Goal: Task Accomplishment & Management: Manage account settings

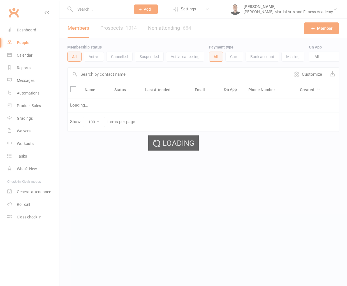
select select "100"
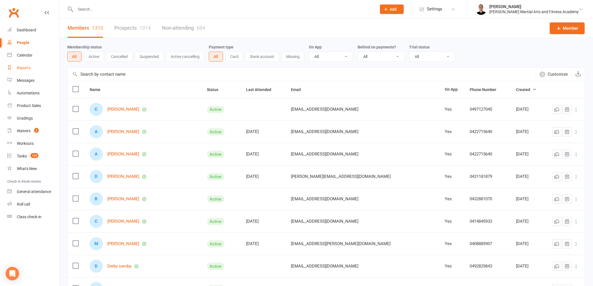
click at [23, 68] on div "Reports" at bounding box center [24, 68] width 14 height 4
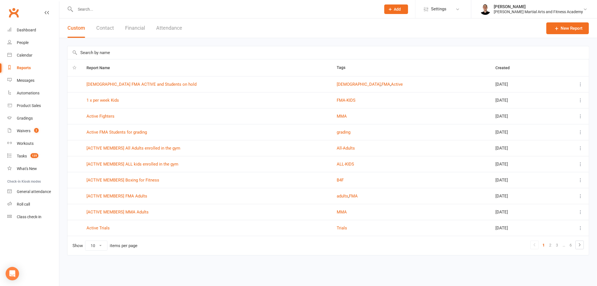
click at [155, 55] on input "text" at bounding box center [329, 52] width 522 height 13
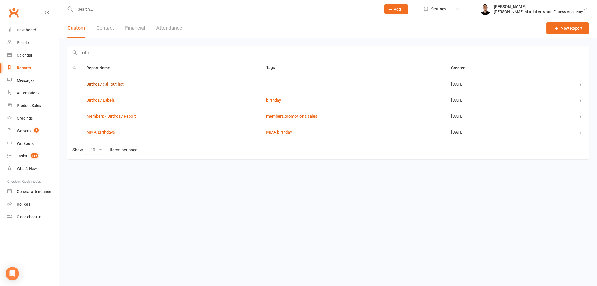
type input "birth"
click at [117, 83] on link "Birthday call out list" at bounding box center [105, 84] width 37 height 5
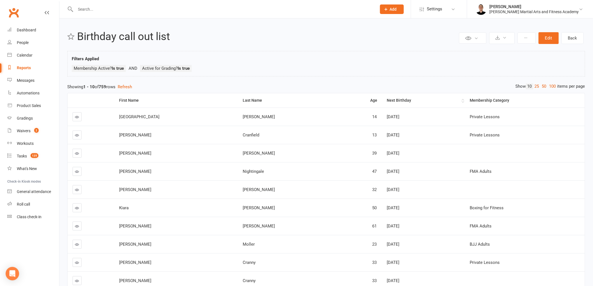
click at [346, 97] on th "Next Birthday" at bounding box center [423, 100] width 83 height 14
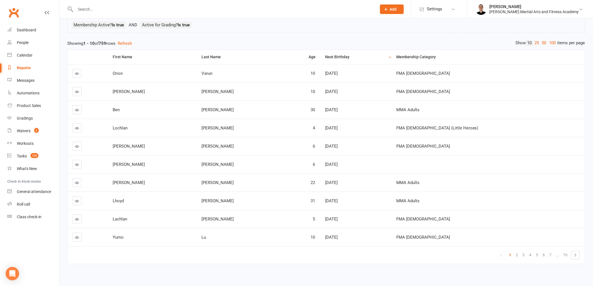
scroll to position [54, 0]
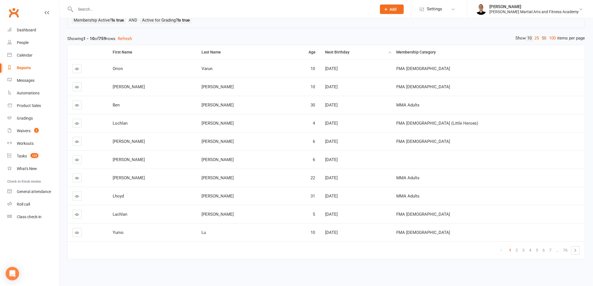
click at [346, 35] on link "50" at bounding box center [543, 38] width 7 height 6
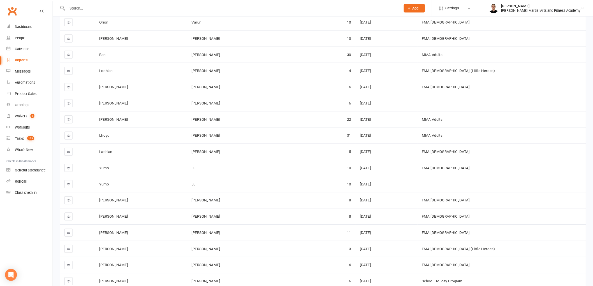
scroll to position [92, 0]
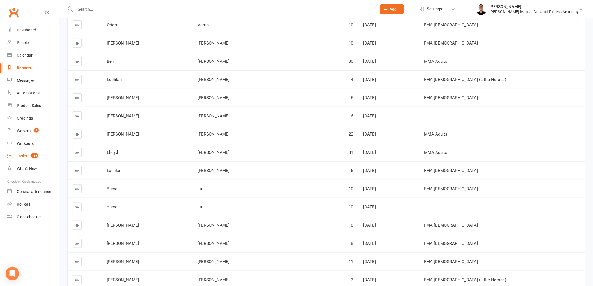
click at [20, 158] on div "Tasks" at bounding box center [22, 156] width 10 height 4
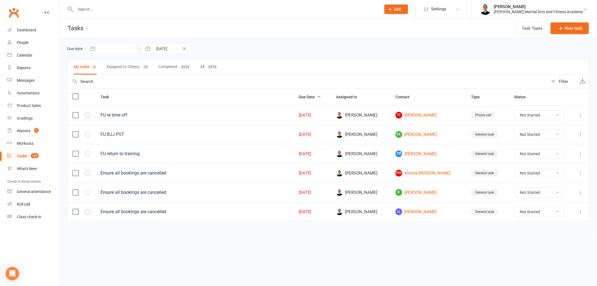
select select "8"
select select "2025"
select select "9"
select select "2025"
select select "10"
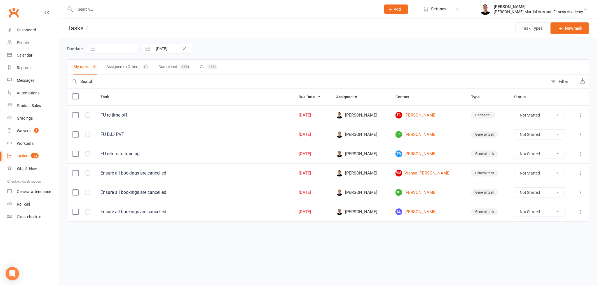
select select "2025"
click at [172, 48] on input "12 Oct 2025" at bounding box center [172, 49] width 39 height 10
click at [165, 111] on td "13" at bounding box center [164, 113] width 11 height 11
type input "[DATE]"
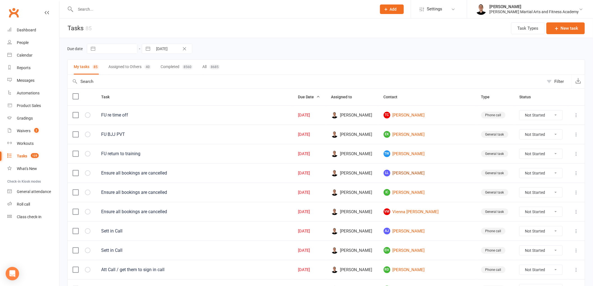
click at [346, 172] on link "LL Lara Lambrucchi" at bounding box center [426, 173] width 87 height 7
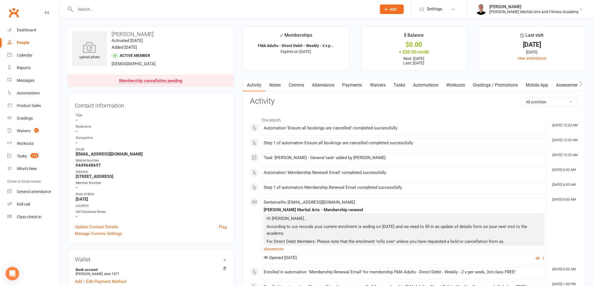
click at [328, 85] on link "Attendance" at bounding box center [323, 85] width 30 height 13
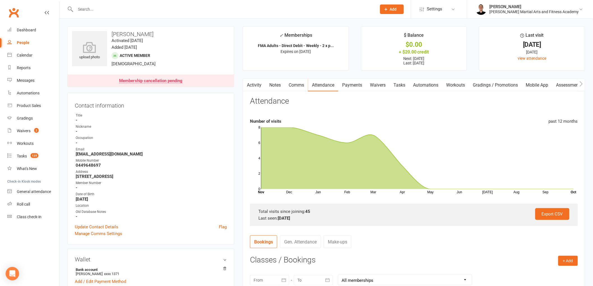
click at [346, 80] on link "Tasks" at bounding box center [399, 85] width 20 height 13
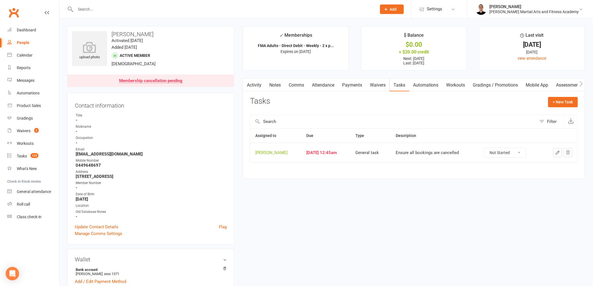
click at [346, 155] on select "Not Started In Progress Waiting Complete" at bounding box center [504, 153] width 41 height 10
click at [346, 148] on select "Not Started In Progress Waiting Complete" at bounding box center [504, 153] width 41 height 10
select select "unstarted"
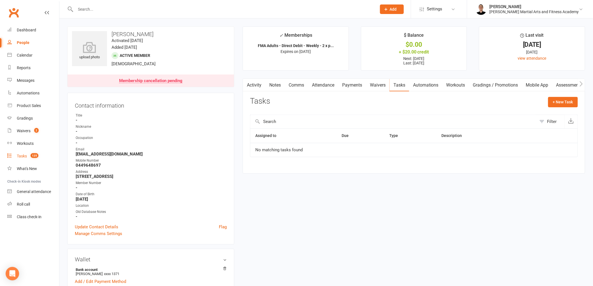
click at [38, 152] on link "Tasks 125" at bounding box center [33, 156] width 52 height 13
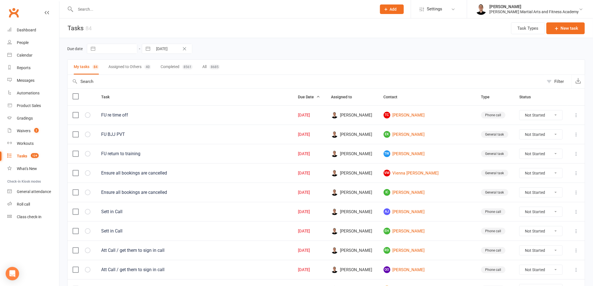
click at [199, 79] on input "text" at bounding box center [306, 81] width 476 height 13
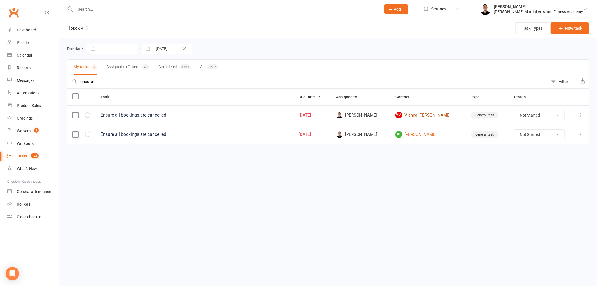
type input "ensure"
click at [346, 114] on link "VM Vienna Morris" at bounding box center [429, 115] width 66 height 7
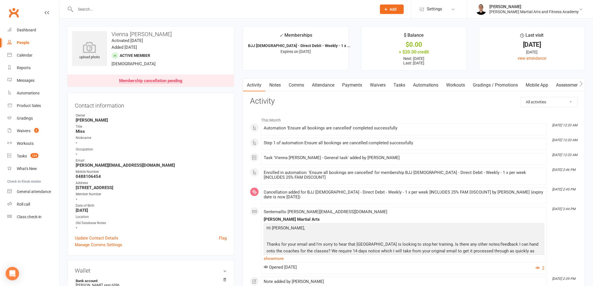
click at [318, 82] on link "Attendance" at bounding box center [323, 85] width 30 height 13
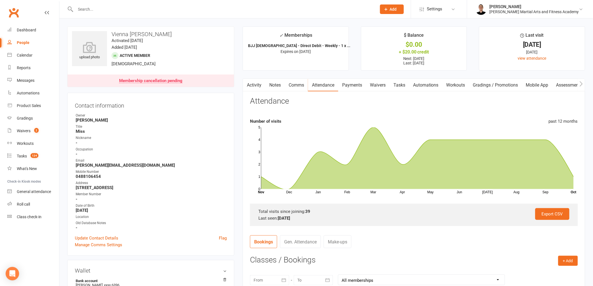
click at [346, 83] on link "Tasks" at bounding box center [399, 85] width 20 height 13
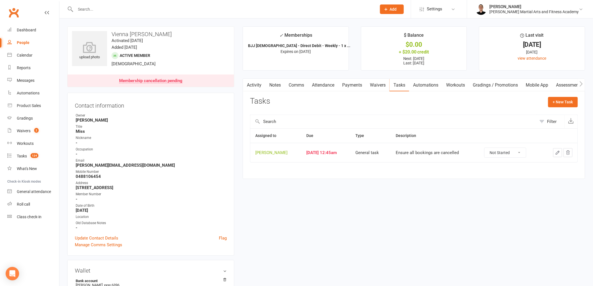
drag, startPoint x: 511, startPoint y: 148, endPoint x: 512, endPoint y: 153, distance: 5.0
click at [346, 149] on select "Not Started In Progress Waiting Complete" at bounding box center [504, 153] width 41 height 10
click at [346, 148] on select "Not Started In Progress Waiting Complete" at bounding box center [504, 153] width 41 height 10
select select "unstarted"
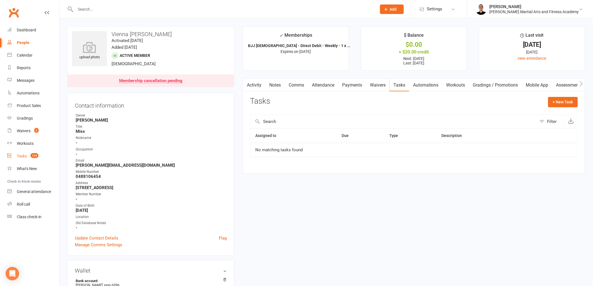
click at [27, 152] on link "Tasks 124" at bounding box center [33, 156] width 52 height 13
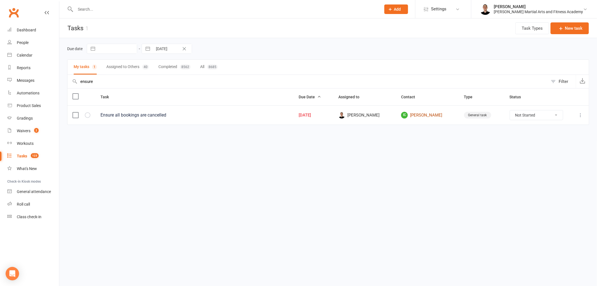
click at [346, 115] on link "IC Isaac Chong" at bounding box center [427, 115] width 53 height 7
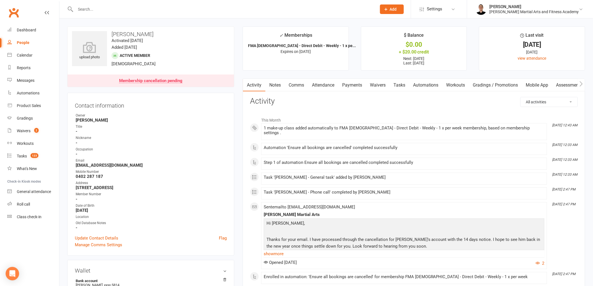
click at [321, 85] on link "Attendance" at bounding box center [323, 85] width 30 height 13
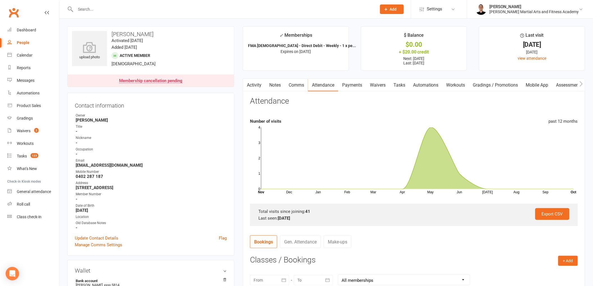
click at [346, 83] on link "Tasks" at bounding box center [399, 85] width 20 height 13
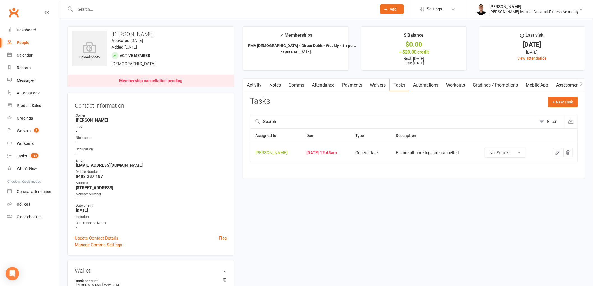
click at [346, 152] on select "Not Started In Progress Waiting Complete" at bounding box center [504, 153] width 41 height 10
click at [346, 148] on select "Not Started In Progress Waiting Complete" at bounding box center [504, 153] width 41 height 10
select select "unstarted"
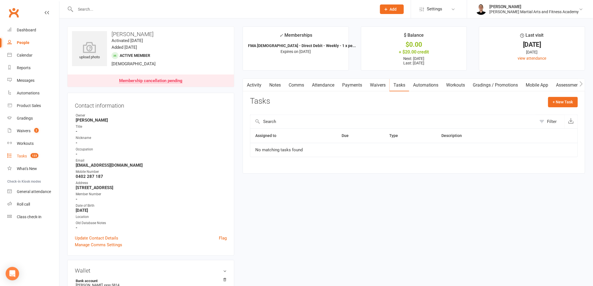
click at [23, 157] on div "Tasks" at bounding box center [22, 156] width 10 height 4
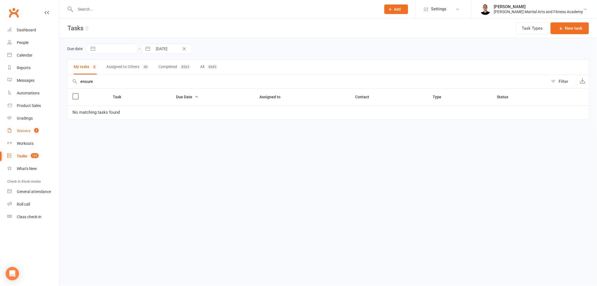
click at [23, 129] on div "Waivers" at bounding box center [24, 131] width 14 height 4
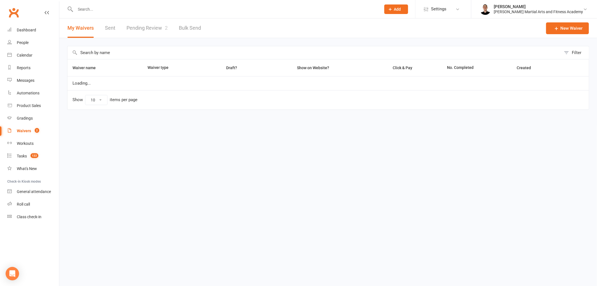
select select "25"
click at [149, 26] on link "Pending Review 2" at bounding box center [147, 27] width 41 height 19
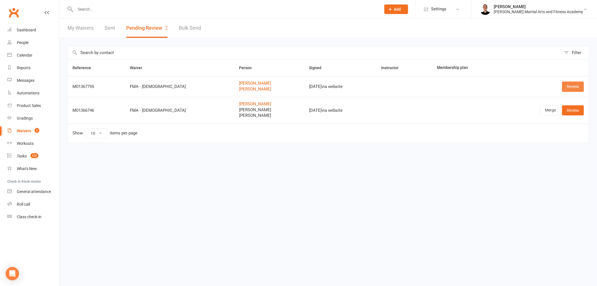
click at [346, 83] on link "Review" at bounding box center [573, 87] width 22 height 10
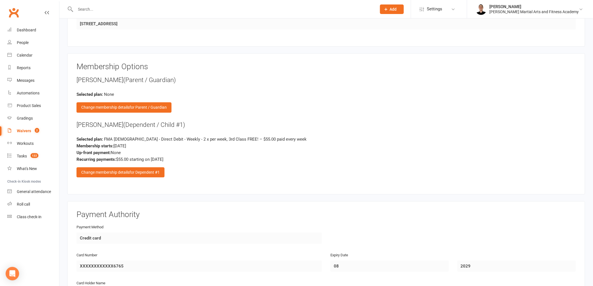
scroll to position [700, 0]
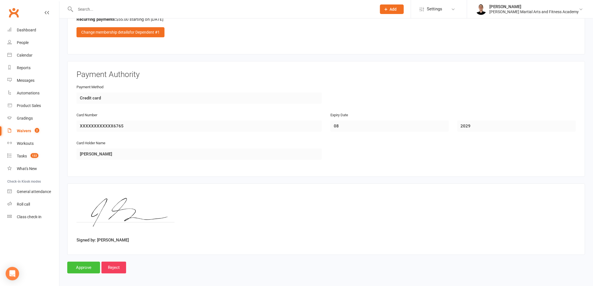
click at [81, 263] on input "Approve" at bounding box center [83, 268] width 33 height 12
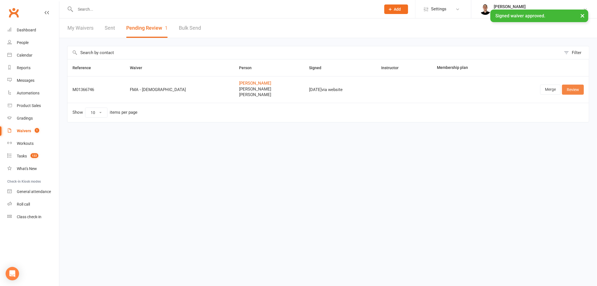
click at [346, 90] on link "Review" at bounding box center [573, 90] width 22 height 10
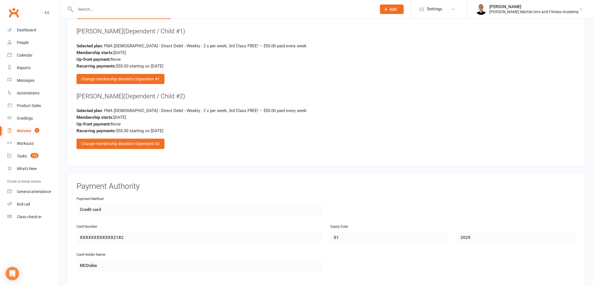
scroll to position [840, 0]
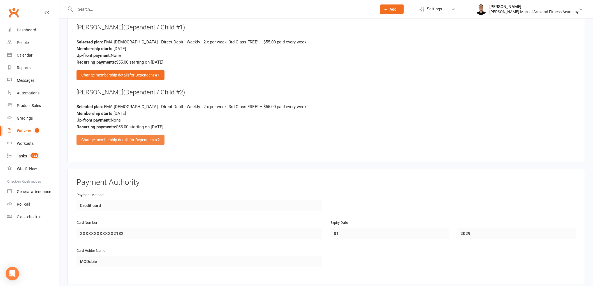
click at [118, 136] on div "Change membership details for Dependent #2" at bounding box center [120, 140] width 88 height 10
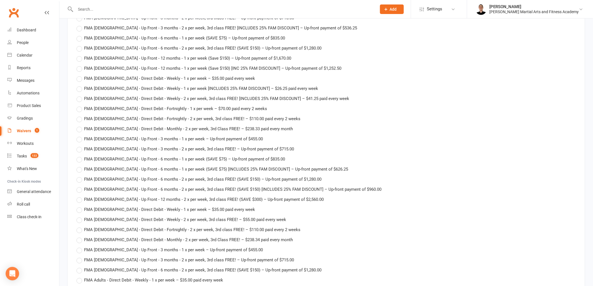
scroll to position [1401, 0]
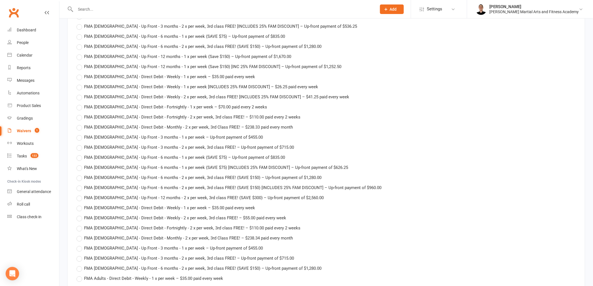
click at [132, 94] on span "FMA 10-13yo - Direct Debit - Weekly - 2 x per week, 3rd class FREE! [INCLUDES 2…" at bounding box center [216, 97] width 265 height 6
click at [80, 94] on input "FMA 10-13yo - Direct Debit - Weekly - 2 x per week, 3rd class FREE! [INCLUDES 2…" at bounding box center [78, 94] width 4 height 0
type input "FMA 10-13yo - Direct Debit - Weekly - 2 x per week, 3rd class FREE! [INCLUDES 2…"
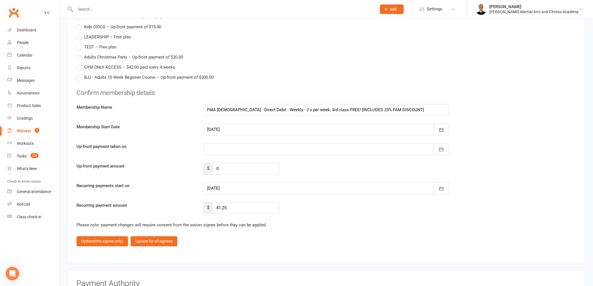
scroll to position [2116, 0]
drag, startPoint x: 230, startPoint y: 203, endPoint x: 218, endPoint y: 202, distance: 12.6
click at [218, 202] on input "41.25" at bounding box center [246, 208] width 67 height 12
type input "44"
click at [346, 105] on input "FMA 10-13yo - Direct Debit - Weekly - 2 x per week, 3rd class FREE! [INCLUDES 2…" at bounding box center [325, 110] width 245 height 12
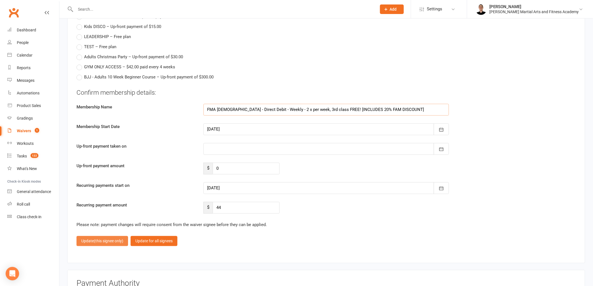
type input "FMA 10-13yo - Direct Debit - Weekly - 2 x per week, 3rd class FREE! [INCLUDES 2…"
click at [111, 239] on span "(this signee only)" at bounding box center [108, 241] width 29 height 4
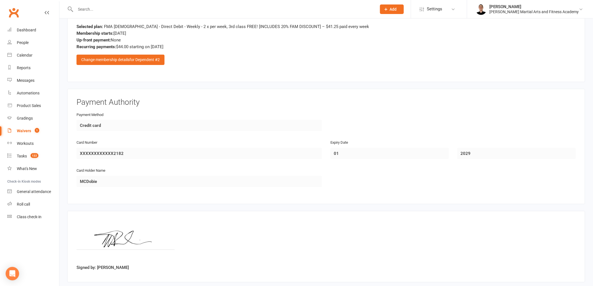
scroll to position [947, 0]
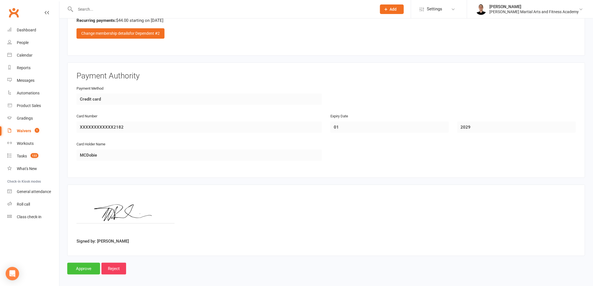
click at [85, 263] on input "Approve" at bounding box center [83, 269] width 33 height 12
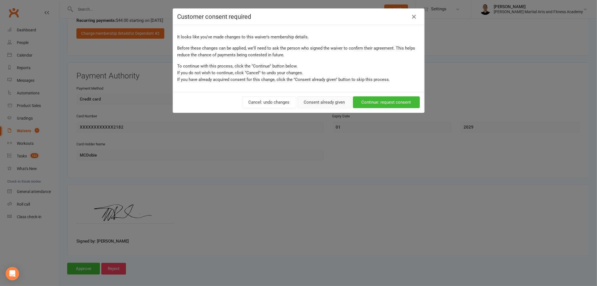
click at [327, 99] on button "Consent already given" at bounding box center [325, 102] width 54 height 12
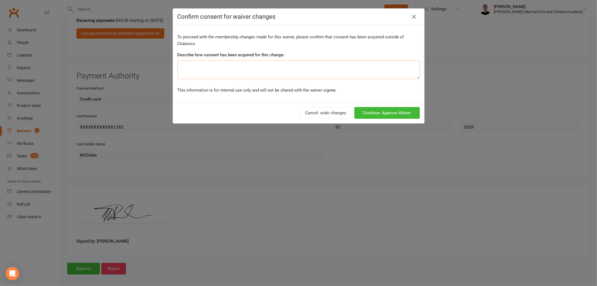
click at [269, 74] on textarea at bounding box center [299, 70] width 243 height 18
type textarea "family discount applied"
click at [346, 115] on button "Continue: Approve Waiver" at bounding box center [388, 113] width 66 height 12
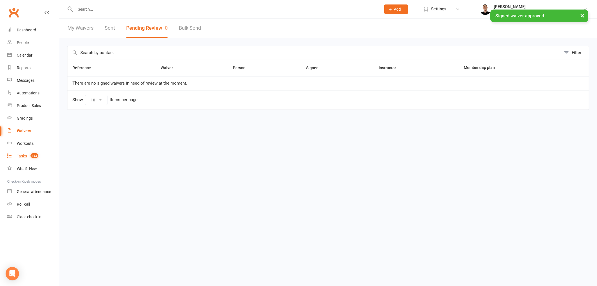
click at [36, 155] on span "122" at bounding box center [35, 155] width 8 height 5
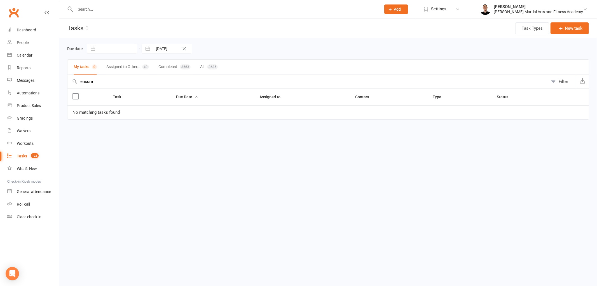
select select "8"
select select "2025"
select select "9"
select select "2025"
select select "10"
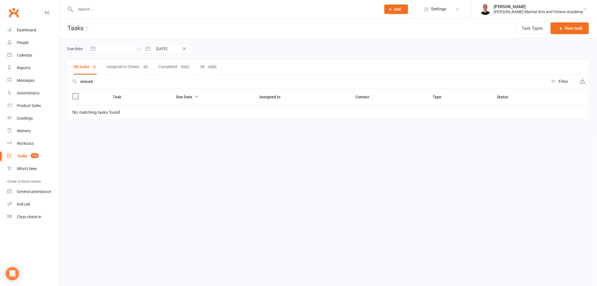
select select "2025"
click at [165, 44] on input "[DATE]" at bounding box center [172, 49] width 39 height 10
click at [165, 112] on td "13" at bounding box center [164, 113] width 11 height 11
click at [126, 80] on input "ensure" at bounding box center [308, 81] width 481 height 13
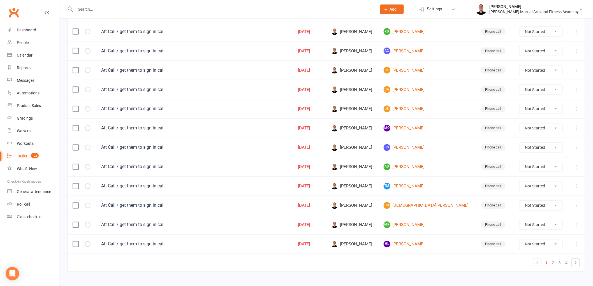
scroll to position [347, 0]
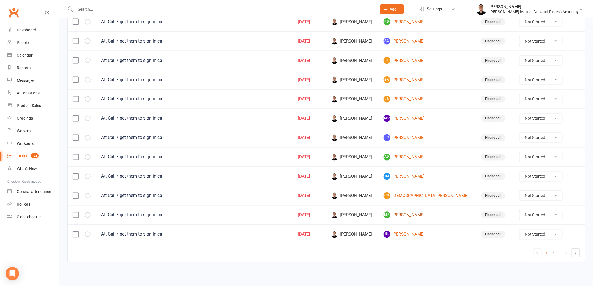
click at [346, 213] on link "MR Meg Rodgers" at bounding box center [426, 215] width 87 height 7
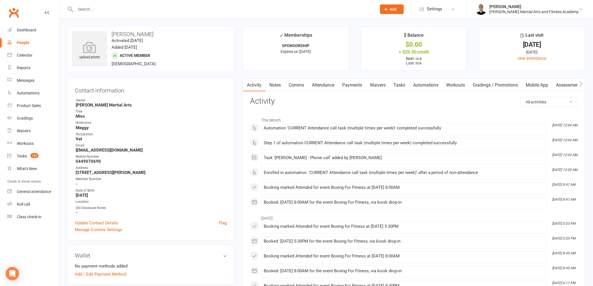
click at [346, 82] on link "Tasks" at bounding box center [399, 85] width 20 height 13
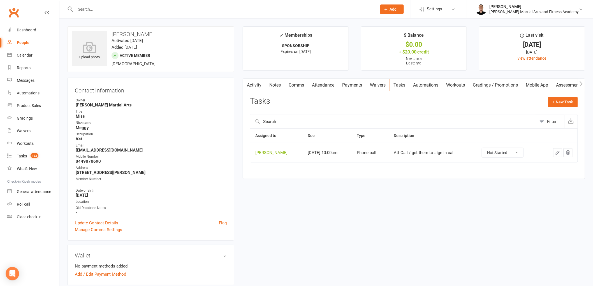
click at [346, 155] on icon "button" at bounding box center [557, 152] width 5 height 5
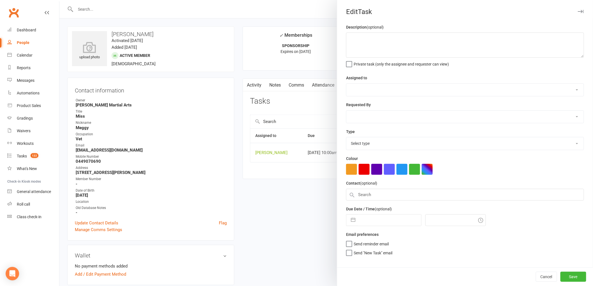
type textarea "Att Call / get them to sign in call"
select select "47660"
type input "[DATE]"
type input "10:00am"
select select "25277"
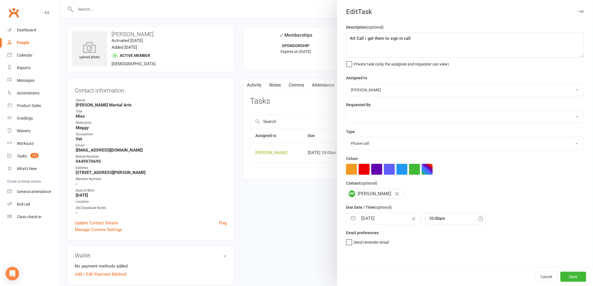
click at [346, 222] on input "[DATE]" at bounding box center [389, 218] width 63 height 11
select select "8"
select select "2025"
select select "9"
select select "2025"
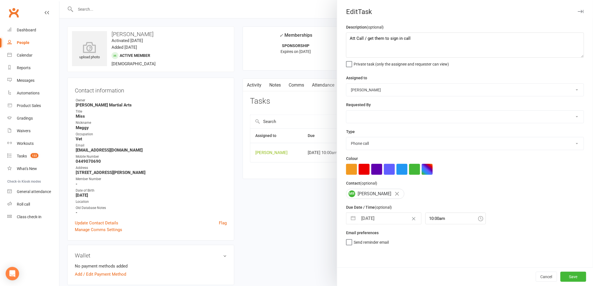
select select "10"
select select "2025"
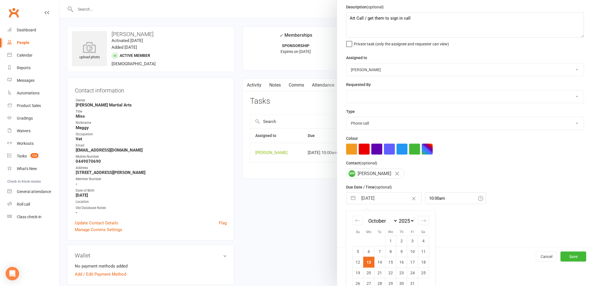
scroll to position [30, 0]
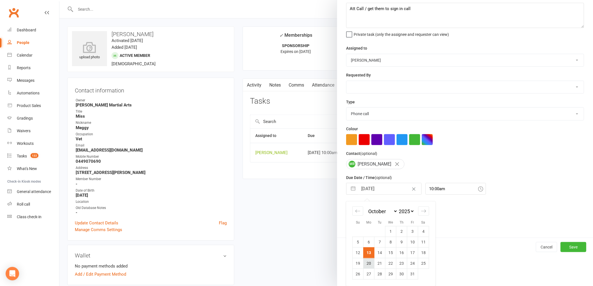
click at [346, 262] on td "20" at bounding box center [368, 263] width 11 height 11
type input "20 Oct 2025"
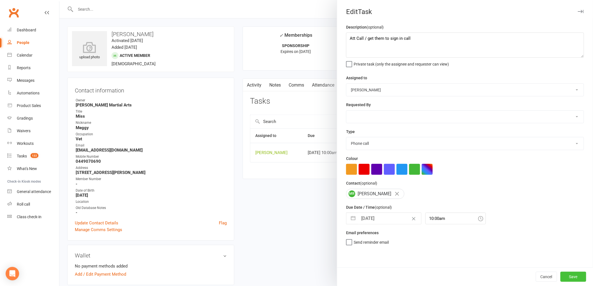
click at [346, 273] on button "Save" at bounding box center [573, 277] width 26 height 10
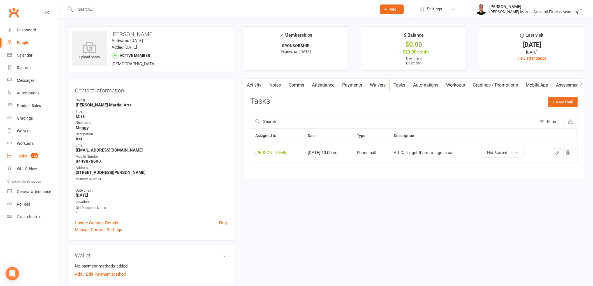
click at [29, 158] on count-badge "122" at bounding box center [33, 156] width 11 height 4
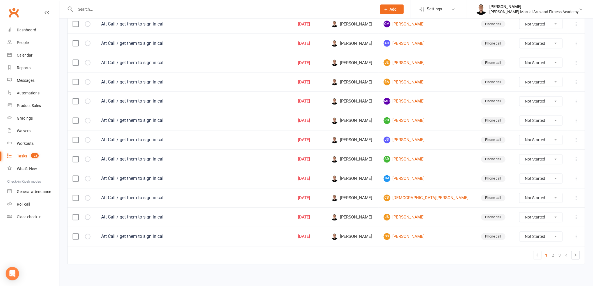
scroll to position [347, 0]
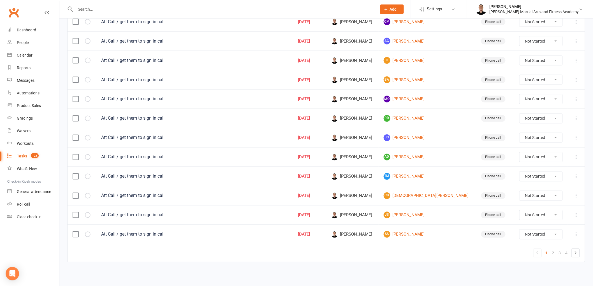
click at [346, 97] on icon at bounding box center [576, 99] width 6 height 6
click at [346, 118] on link "Edit" at bounding box center [546, 123] width 55 height 11
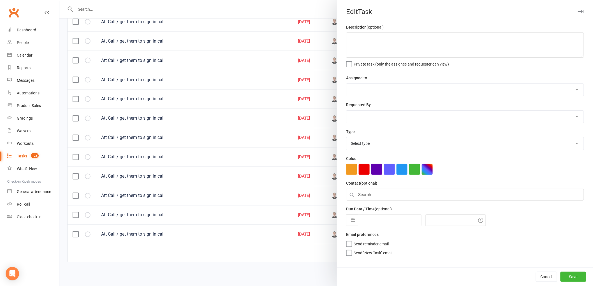
type textarea "Att Call / get them to sign in call"
select select "47660"
type input "[DATE]"
type input "10:00am"
select select "25277"
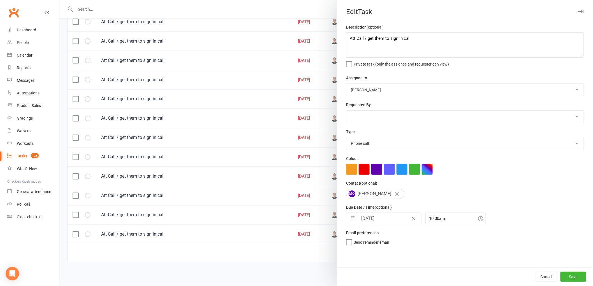
click at [346, 220] on input "[DATE]" at bounding box center [389, 218] width 63 height 11
select select "8"
select select "2025"
select select "9"
select select "2025"
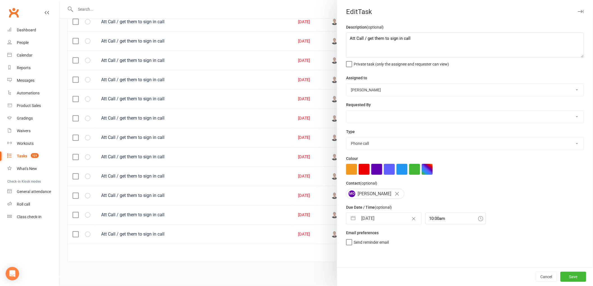
select select "10"
select select "2025"
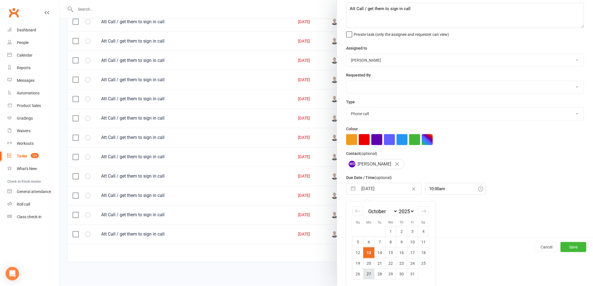
click at [346, 275] on td "27" at bounding box center [368, 274] width 11 height 11
type input "27 Oct 2025"
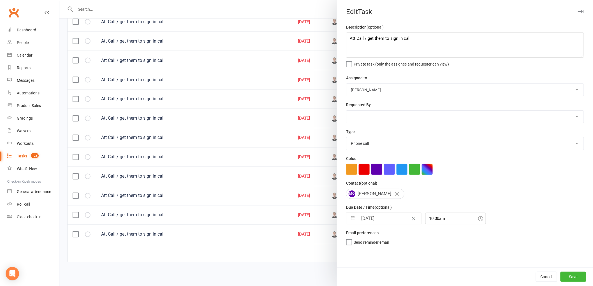
click at [346, 219] on input "27 Oct 2025" at bounding box center [389, 218] width 63 height 11
select select "8"
select select "2025"
select select "9"
select select "2025"
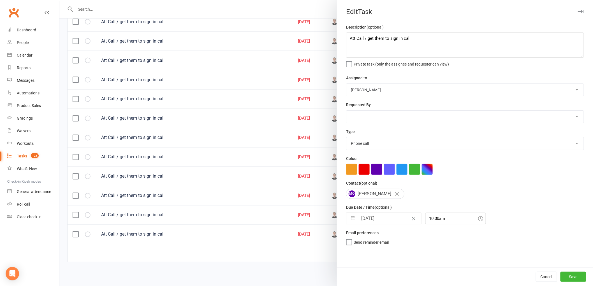
select select "10"
select select "2025"
click at [346, 199] on div "MO Mick O'Donnell" at bounding box center [465, 194] width 238 height 10
click at [346, 276] on button "Save" at bounding box center [573, 277] width 26 height 10
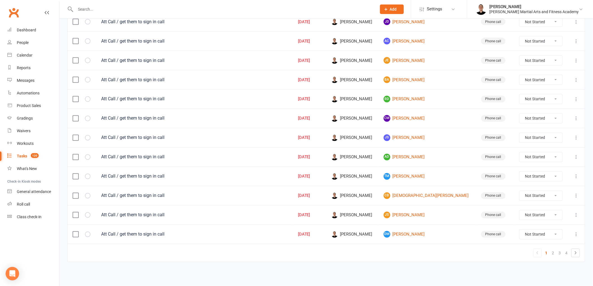
click at [346, 233] on select "Not Started In Progress Waiting Complete" at bounding box center [540, 235] width 43 height 10
click at [346, 230] on select "Not Started In Progress Waiting Complete" at bounding box center [540, 235] width 43 height 10
select select "unstarted"
click at [346, 233] on icon at bounding box center [576, 235] width 6 height 6
click at [346, 254] on link "Edit" at bounding box center [546, 259] width 55 height 11
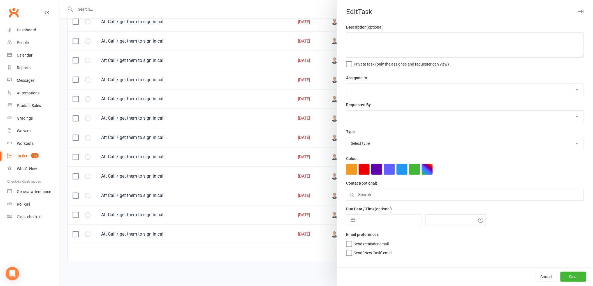
type textarea "Att Call / get them to sign in call"
select select "47660"
type input "[DATE]"
type input "10:00am"
select select "25277"
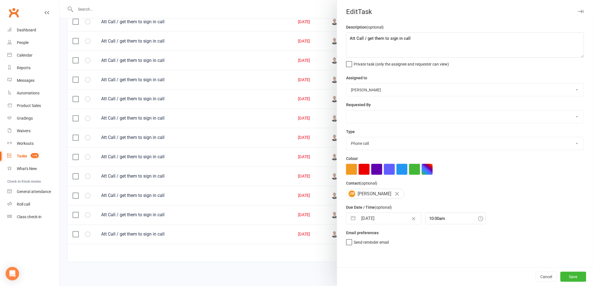
click at [346, 218] on input "[DATE]" at bounding box center [389, 218] width 63 height 11
select select "8"
select select "2025"
select select "9"
select select "2025"
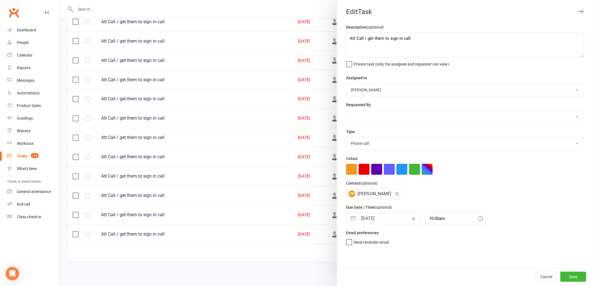
select select "10"
select select "2025"
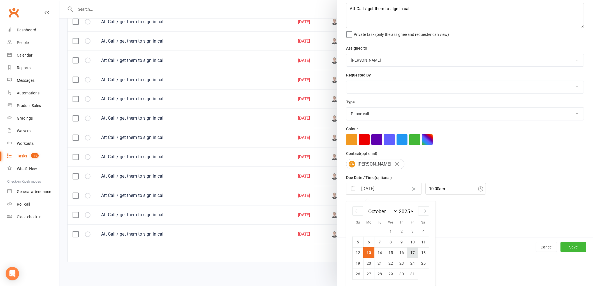
click at [346, 252] on td "17" at bounding box center [412, 252] width 11 height 11
type input "17 Oct 2025"
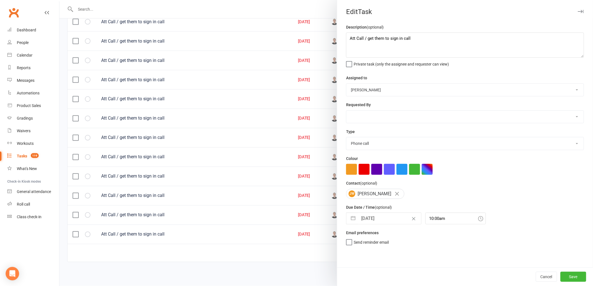
scroll to position [0, 0]
click at [346, 274] on button "Save" at bounding box center [573, 277] width 26 height 10
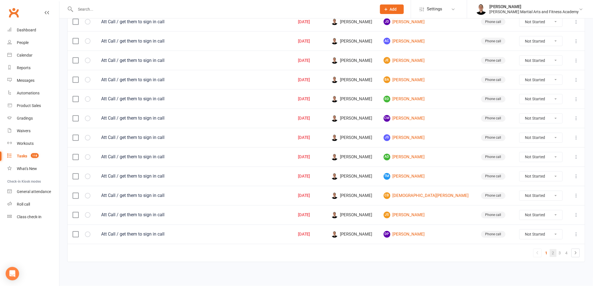
click at [346, 253] on link "2" at bounding box center [553, 253] width 7 height 8
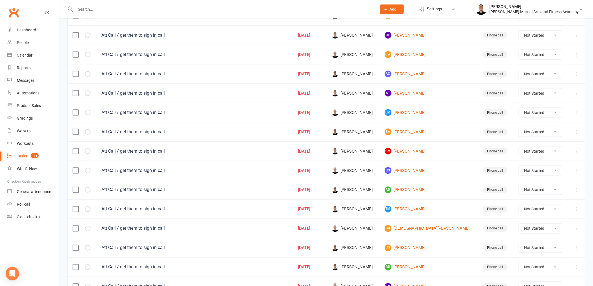
scroll to position [347, 0]
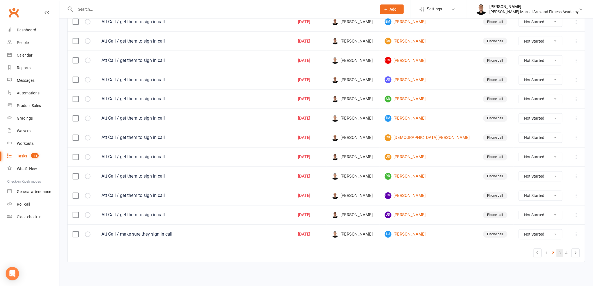
click at [346, 252] on link "3" at bounding box center [559, 253] width 7 height 8
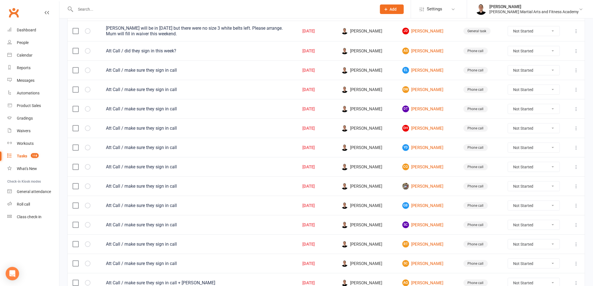
scroll to position [124, 0]
click at [346, 128] on link "DH Dylan Hegerty" at bounding box center [427, 127] width 51 height 7
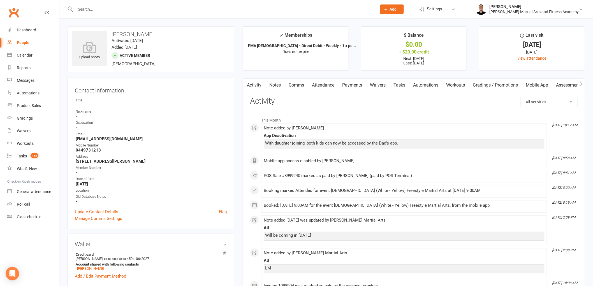
click at [346, 83] on link "Tasks" at bounding box center [399, 85] width 20 height 13
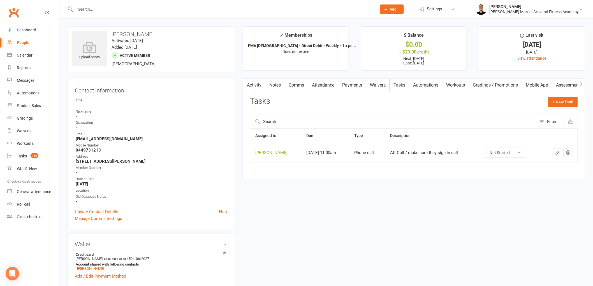
click at [346, 155] on select "Not Started In Progress Waiting Complete" at bounding box center [504, 153] width 41 height 10
click at [346, 148] on select "Not Started In Progress Waiting Complete" at bounding box center [504, 153] width 41 height 10
select select "unstarted"
click at [33, 154] on span "118" at bounding box center [35, 155] width 8 height 5
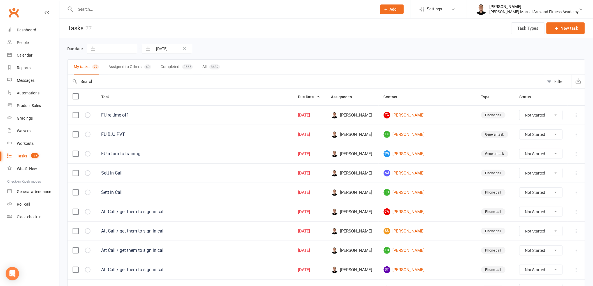
click at [231, 77] on input "text" at bounding box center [306, 81] width 476 height 13
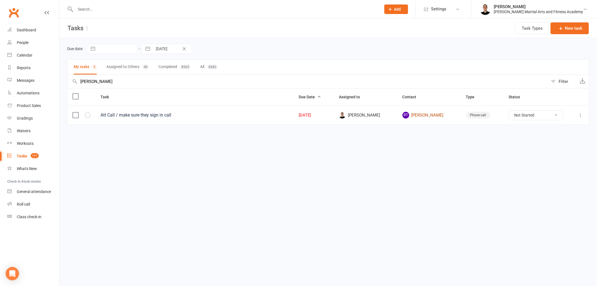
type input "[PERSON_NAME]"
click at [346, 115] on link "DT David Turnbull" at bounding box center [430, 115] width 54 height 7
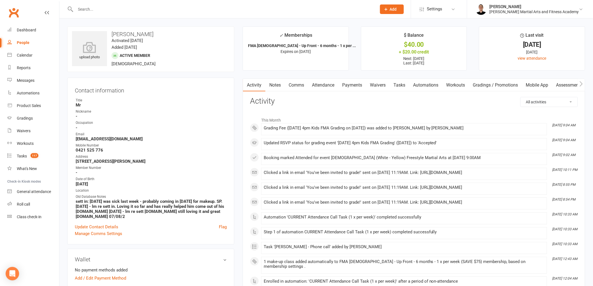
click at [346, 82] on link "Tasks" at bounding box center [399, 85] width 20 height 13
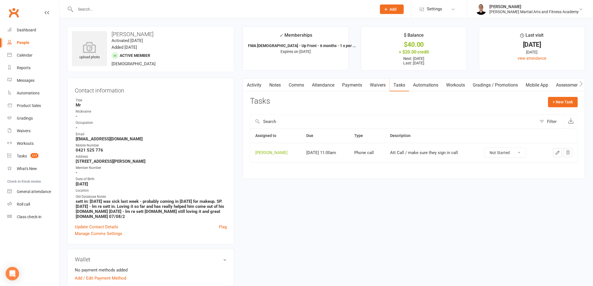
click at [346, 155] on select "Not Started In Progress Waiting Complete" at bounding box center [504, 153] width 41 height 10
click at [346, 148] on select "Not Started In Progress Waiting Complete" at bounding box center [504, 153] width 41 height 10
select select "unstarted"
click at [38, 155] on span "117" at bounding box center [35, 155] width 8 height 5
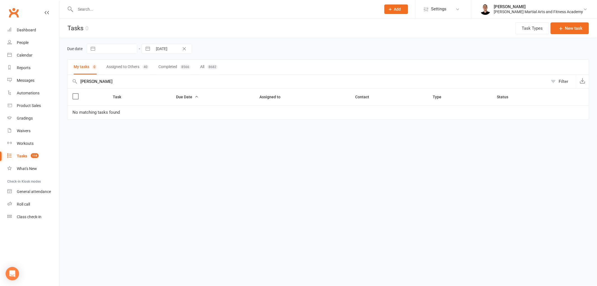
click at [102, 82] on input "[PERSON_NAME]" at bounding box center [308, 81] width 481 height 13
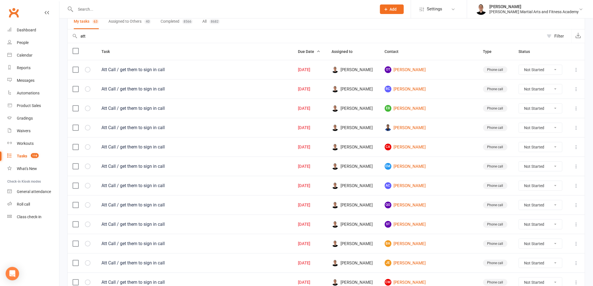
scroll to position [62, 0]
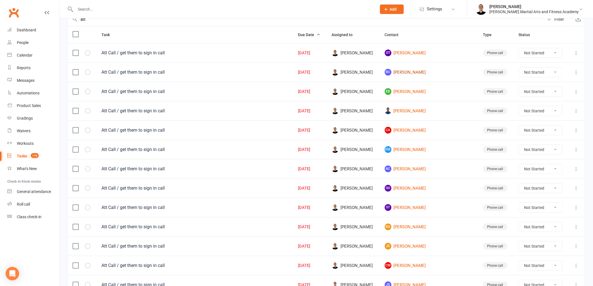
type input "att"
click at [346, 74] on link "RC Riley Cranfield" at bounding box center [429, 72] width 88 height 7
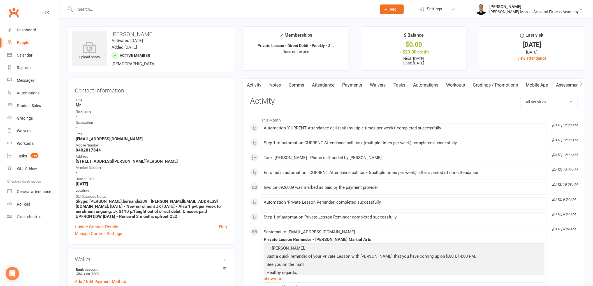
click at [346, 82] on link "Tasks" at bounding box center [399, 85] width 20 height 13
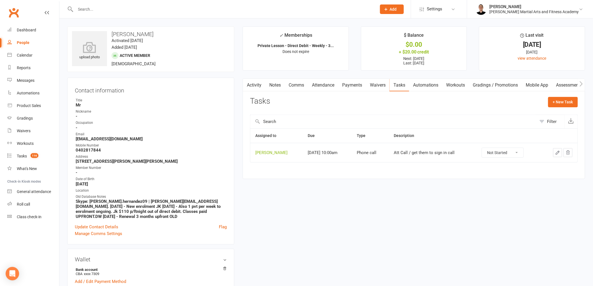
click at [346, 154] on select "Not Started In Progress Waiting Complete" at bounding box center [502, 153] width 41 height 10
click at [346, 148] on select "Not Started In Progress Waiting Complete" at bounding box center [502, 153] width 41 height 10
select select "unstarted"
click at [327, 87] on link "Attendance" at bounding box center [323, 85] width 30 height 13
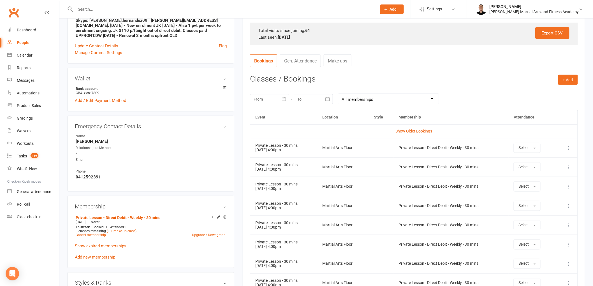
scroll to position [187, 0]
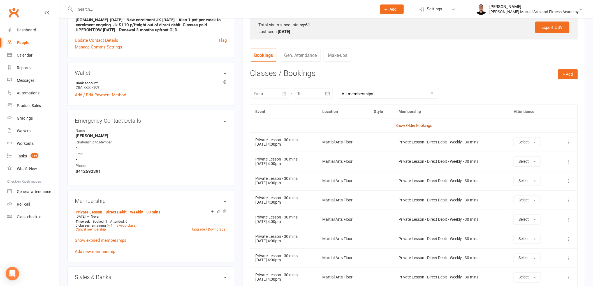
click at [346, 123] on link "Show Older Bookings" at bounding box center [413, 125] width 37 height 4
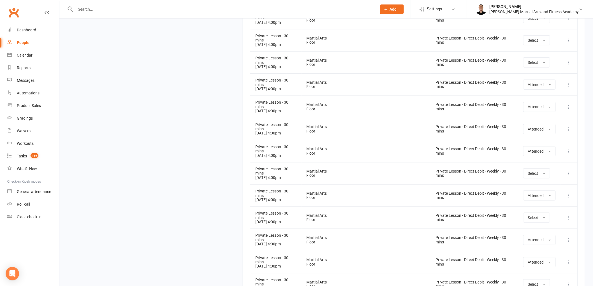
scroll to position [1898, 0]
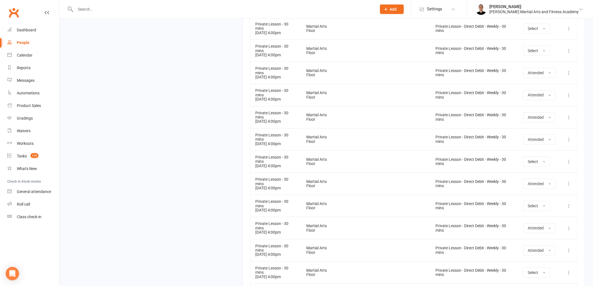
click at [26, 155] on div "Tasks" at bounding box center [22, 156] width 10 height 4
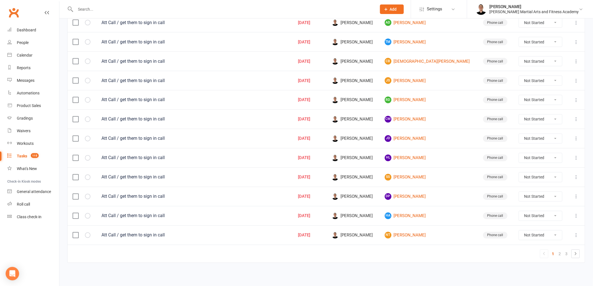
scroll to position [347, 0]
click at [346, 253] on link "2" at bounding box center [559, 253] width 7 height 8
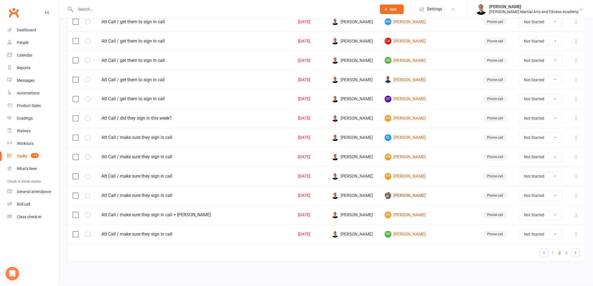
click at [346, 195] on link "Brady Velterop" at bounding box center [429, 195] width 88 height 7
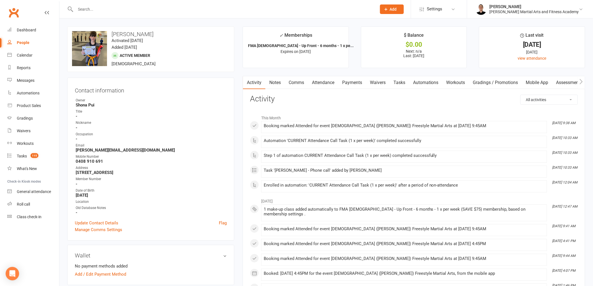
click at [346, 77] on link "Tasks" at bounding box center [399, 82] width 20 height 13
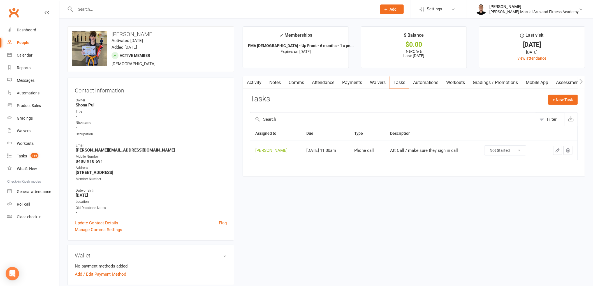
click at [346, 150] on select "Not Started In Progress Waiting Complete" at bounding box center [504, 151] width 41 height 10
click at [346, 146] on select "Not Started In Progress Waiting Complete" at bounding box center [504, 151] width 41 height 10
select select "unstarted"
click at [29, 151] on link "Tasks 115" at bounding box center [33, 156] width 52 height 13
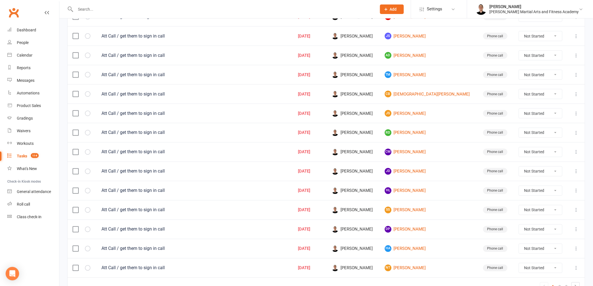
scroll to position [347, 0]
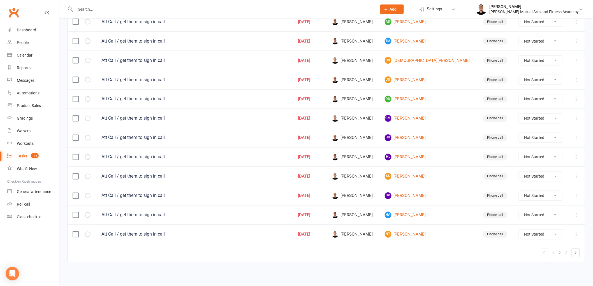
click at [346, 154] on icon at bounding box center [576, 157] width 6 height 6
click at [346, 176] on link "Edit" at bounding box center [546, 181] width 55 height 11
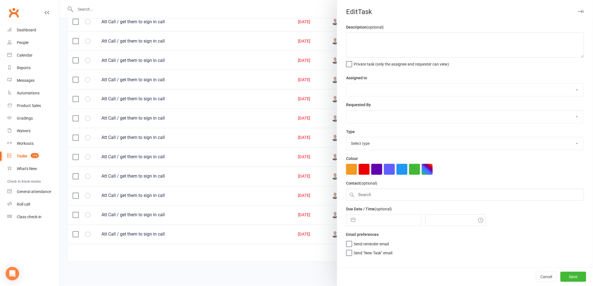
type textarea "Att Call / get them to sign in call"
select select "47660"
type input "[DATE]"
type input "10:00am"
select select "25277"
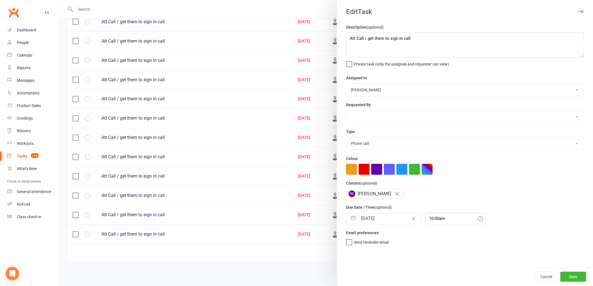
select select "8"
select select "2025"
select select "9"
select select "2025"
select select "10"
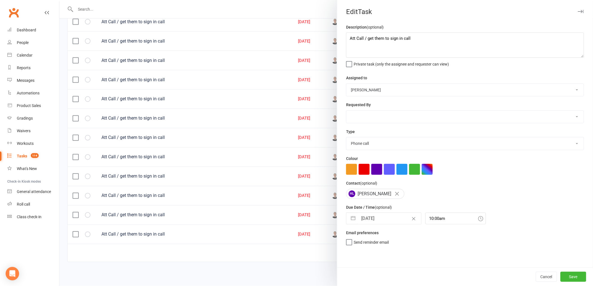
select select "2025"
click at [346, 219] on input "[DATE]" at bounding box center [389, 218] width 63 height 11
click at [346, 280] on td "17" at bounding box center [412, 282] width 11 height 11
type input "17 Oct 2025"
click at [346, 277] on button "Save" at bounding box center [573, 277] width 26 height 10
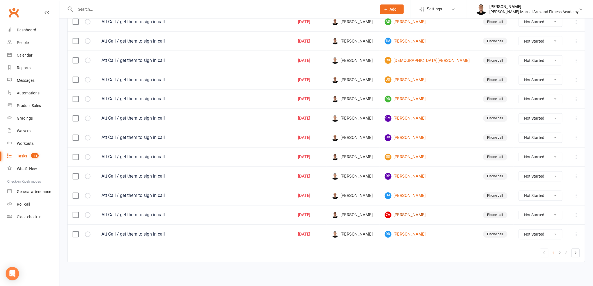
click at [346, 214] on link "CA Carissa Allen" at bounding box center [429, 215] width 88 height 7
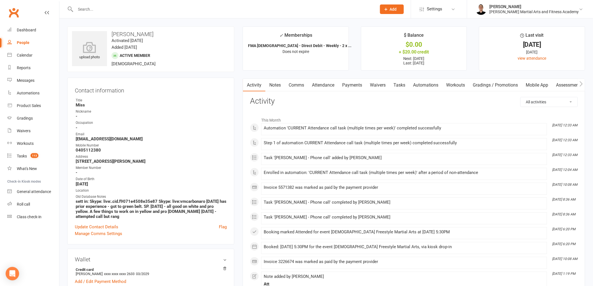
click at [346, 85] on link "Tasks" at bounding box center [399, 85] width 20 height 13
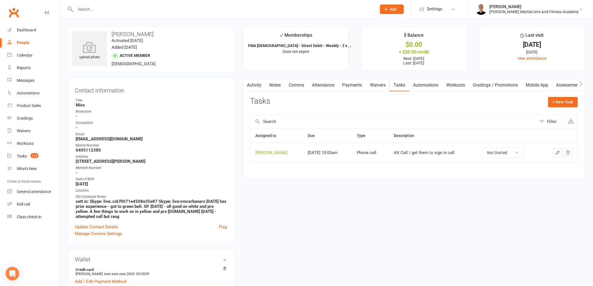
click at [346, 154] on icon "button" at bounding box center [557, 152] width 3 height 3
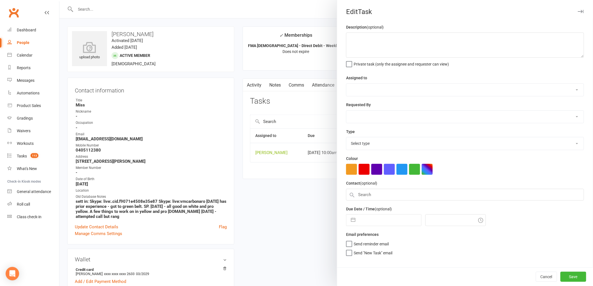
type textarea "Att Call / get them to sign in call"
select select "47660"
type input "[DATE]"
type input "10:00am"
select select "25277"
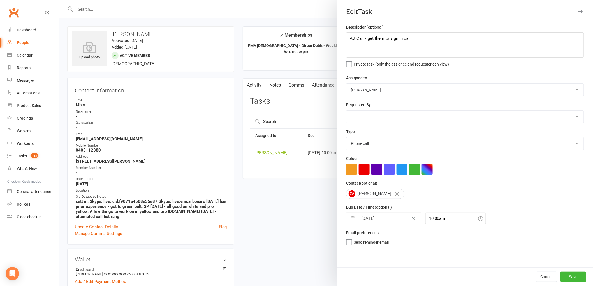
click at [346, 219] on input "[DATE]" at bounding box center [389, 218] width 63 height 11
select select "8"
select select "2025"
select select "9"
select select "2025"
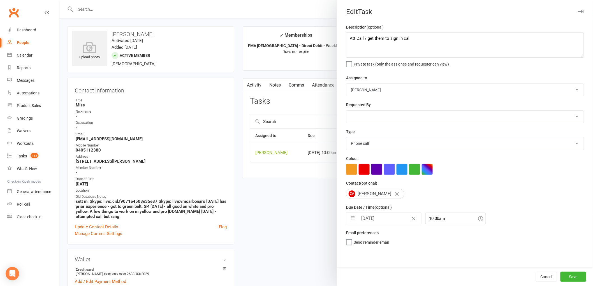
select select "10"
select select "2025"
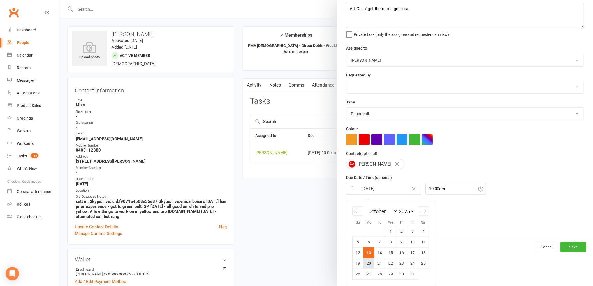
click at [346, 263] on td "20" at bounding box center [368, 263] width 11 height 11
type input "20 Oct 2025"
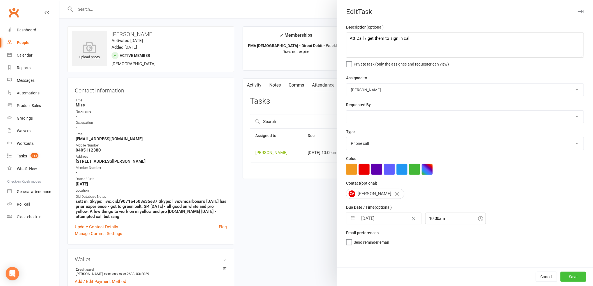
click at [346, 277] on button "Save" at bounding box center [573, 277] width 26 height 10
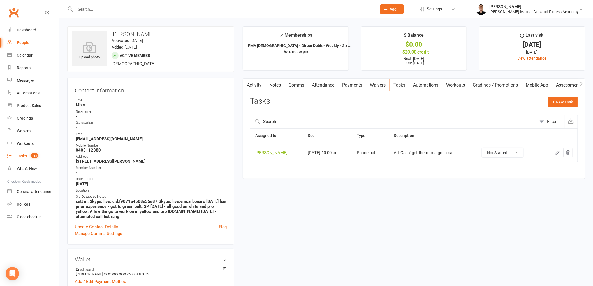
click at [33, 154] on span "113" at bounding box center [35, 155] width 8 height 5
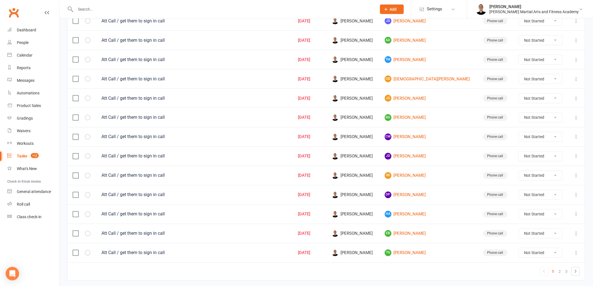
scroll to position [347, 0]
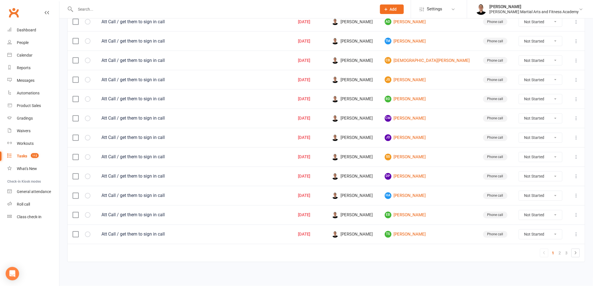
click at [346, 117] on icon at bounding box center [576, 119] width 6 height 6
click at [346, 142] on link "Edit" at bounding box center [546, 142] width 55 height 11
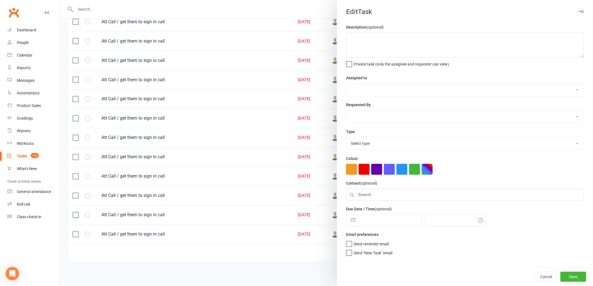
type textarea "Att Call / get them to sign in call"
select select "47660"
type input "[DATE]"
type input "10:00am"
select select "25277"
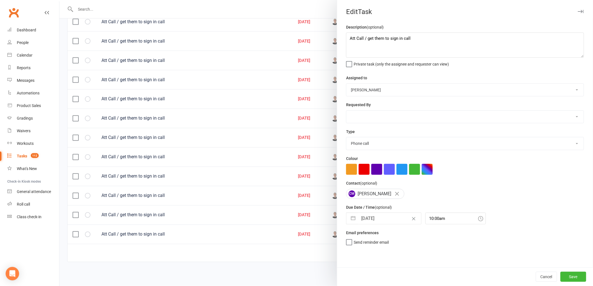
select select "8"
select select "2025"
select select "9"
select select "2025"
select select "10"
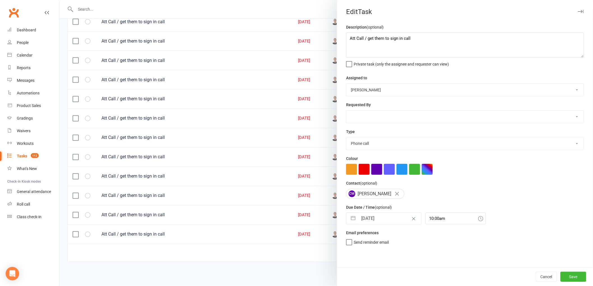
select select "2025"
click at [346, 220] on input "[DATE]" at bounding box center [389, 218] width 63 height 11
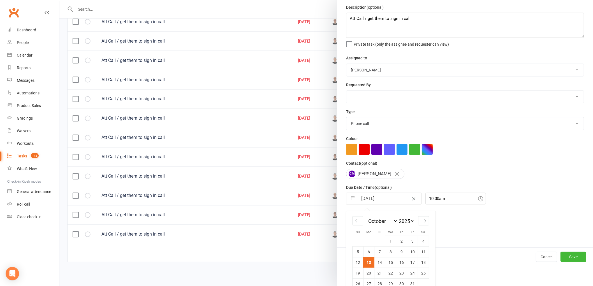
scroll to position [30, 0]
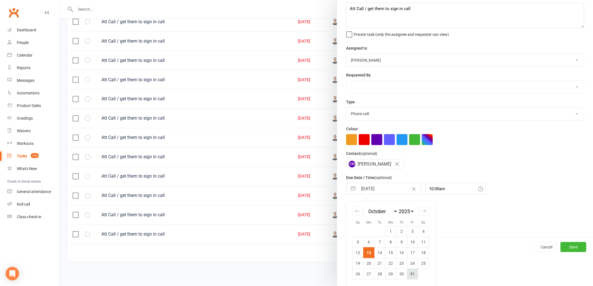
click at [346, 275] on td "31" at bounding box center [412, 274] width 11 height 11
type input "31 Oct 2025"
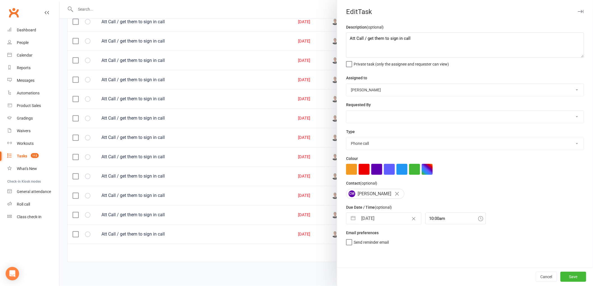
scroll to position [0, 0]
click at [346, 276] on button "Save" at bounding box center [573, 277] width 26 height 10
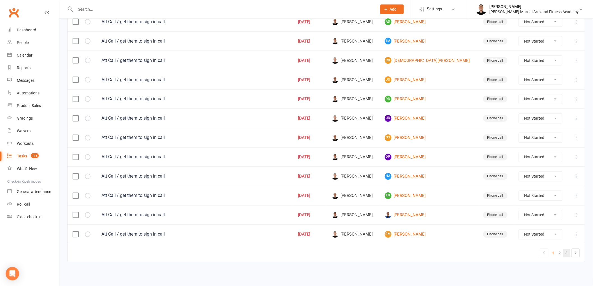
click at [346, 252] on link "3" at bounding box center [566, 253] width 7 height 8
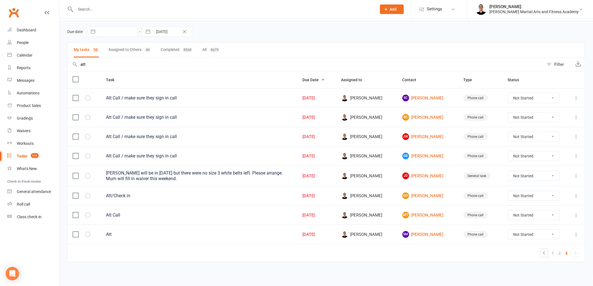
scroll to position [18, 0]
click at [346, 173] on icon at bounding box center [576, 176] width 6 height 6
click at [346, 197] on link "Edit" at bounding box center [546, 198] width 55 height 11
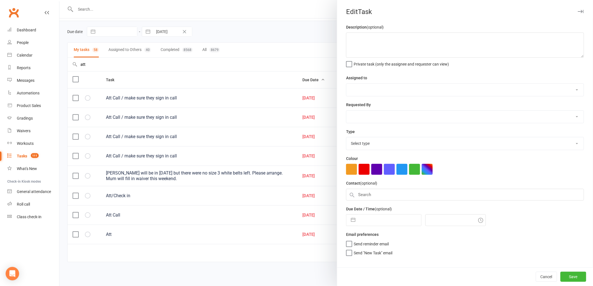
type textarea "Matthew Di Giacomo will be in on Tuesday but there were no size 3 white belts l…"
select select "47660"
select select "50724"
type input "[DATE]"
type input "11:00am"
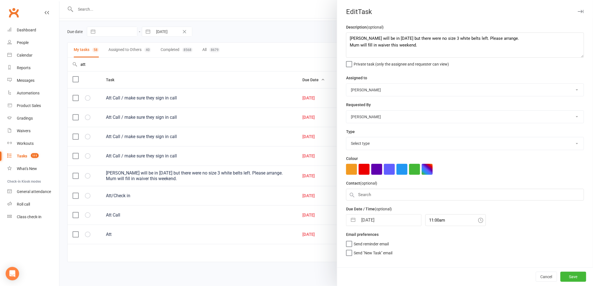
select select "25648"
click at [346, 218] on input "[DATE]" at bounding box center [389, 218] width 63 height 11
select select "8"
select select "2025"
select select "9"
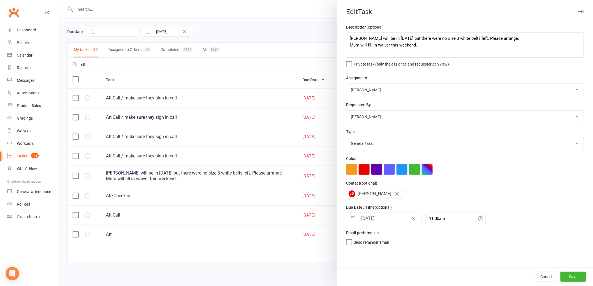
select select "2025"
select select "10"
select select "2025"
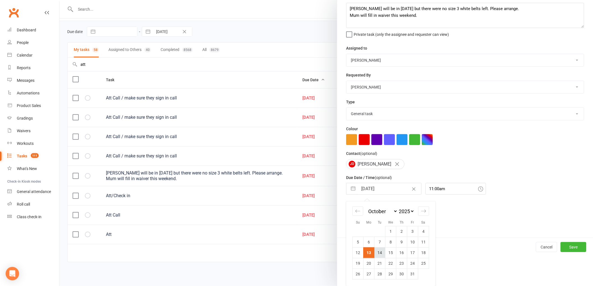
click at [346, 255] on td "14" at bounding box center [379, 252] width 11 height 11
type input "14 Oct 2025"
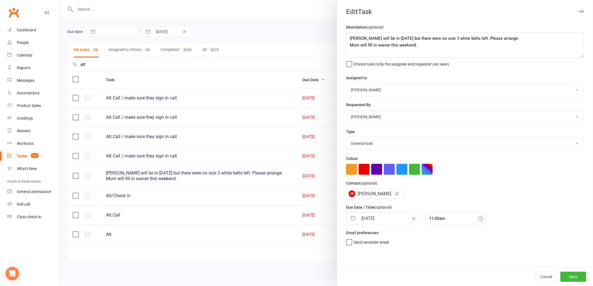
scroll to position [0, 0]
click at [346, 275] on button "Save" at bounding box center [573, 277] width 26 height 10
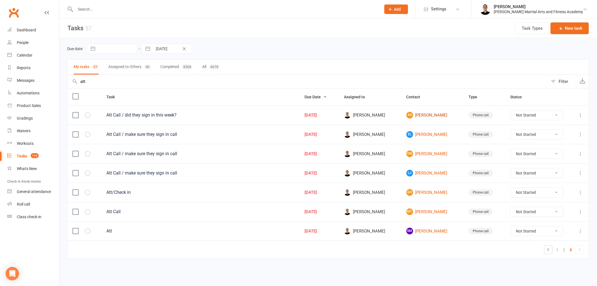
click at [346, 114] on link "AS Andith Singh Daman" at bounding box center [433, 115] width 52 height 7
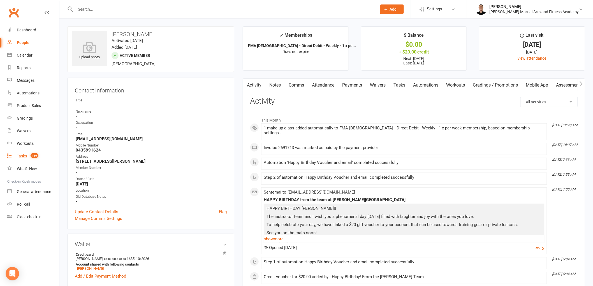
click at [29, 153] on link "Tasks 110" at bounding box center [33, 156] width 52 height 13
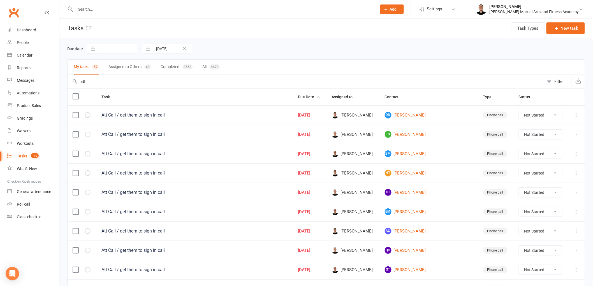
click at [121, 83] on input "att" at bounding box center [306, 81] width 476 height 13
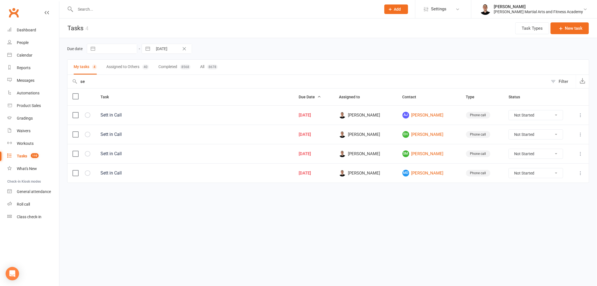
type input "s"
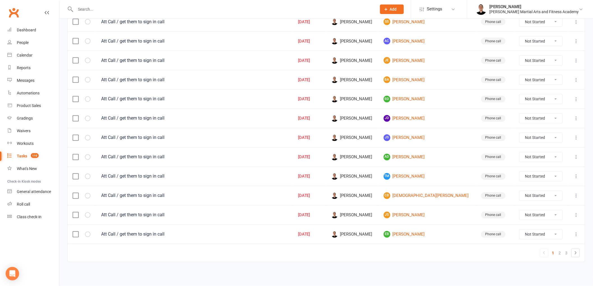
scroll to position [347, 0]
click at [346, 254] on link "2" at bounding box center [559, 253] width 7 height 8
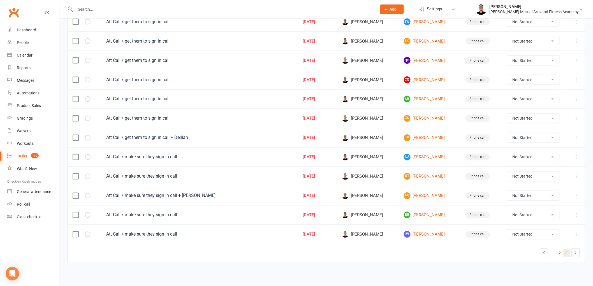
click at [346, 254] on link "3" at bounding box center [566, 253] width 7 height 8
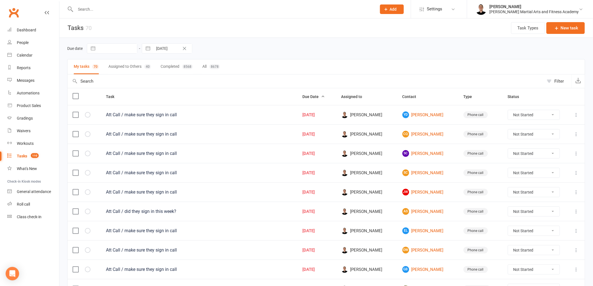
scroll to position [0, 0]
click at [346, 117] on link "YD Yuvan Dharmakularajaha" at bounding box center [427, 115] width 51 height 7
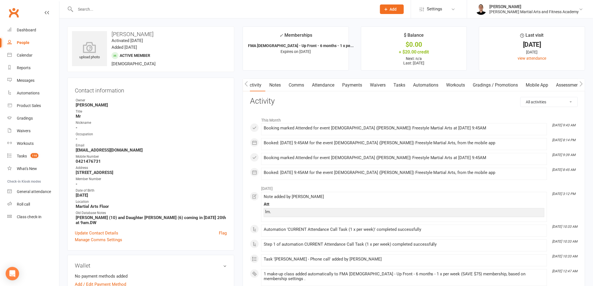
scroll to position [0, 1]
click at [346, 87] on link "Tasks" at bounding box center [399, 85] width 20 height 13
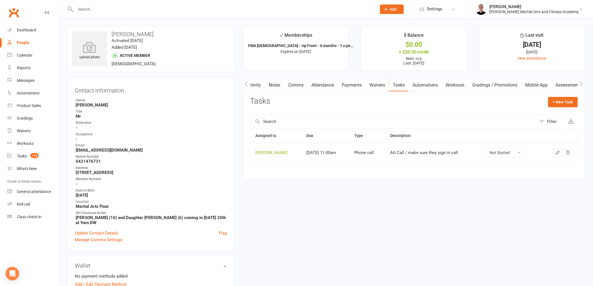
click at [346, 154] on select "Not Started In Progress Waiting Complete" at bounding box center [504, 153] width 41 height 10
click at [346, 148] on select "Not Started In Progress Waiting Complete" at bounding box center [504, 153] width 41 height 10
select select "unstarted"
click at [30, 156] on count-badge "110" at bounding box center [33, 156] width 11 height 4
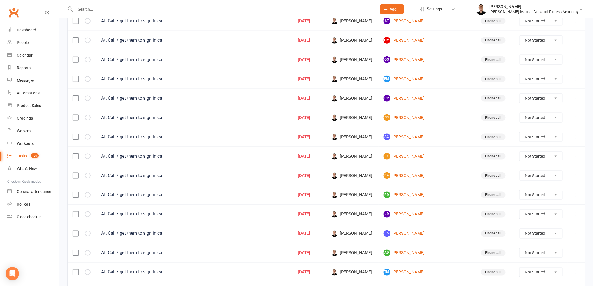
scroll to position [347, 0]
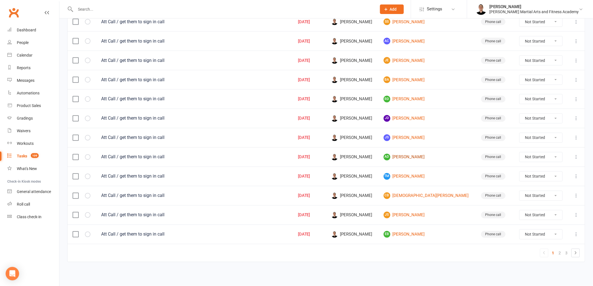
click at [346, 156] on link "AD Alexander D'Monte" at bounding box center [426, 157] width 87 height 7
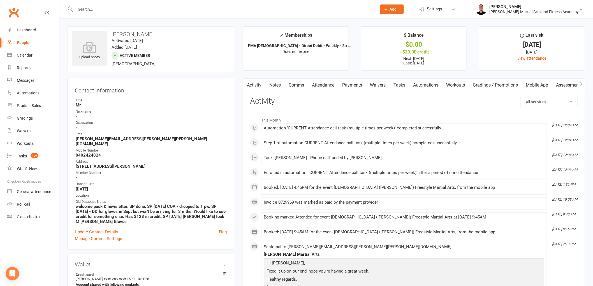
click at [346, 82] on link "Tasks" at bounding box center [399, 85] width 20 height 13
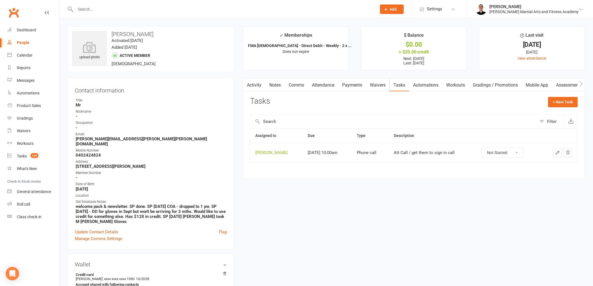
click at [346, 154] on icon "button" at bounding box center [557, 152] width 3 height 3
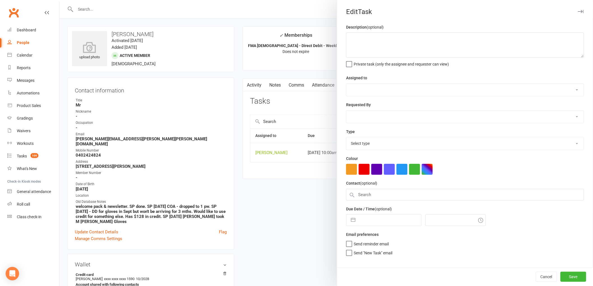
type textarea "Att Call / get them to sign in call"
select select "47660"
type input "[DATE]"
type input "10:00am"
select select "25277"
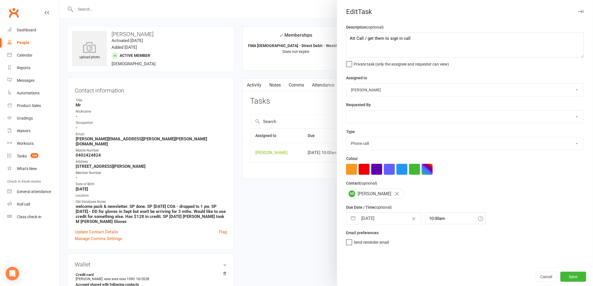
click at [346, 219] on input "[DATE]" at bounding box center [389, 218] width 63 height 11
select select "8"
select select "2025"
select select "9"
select select "2025"
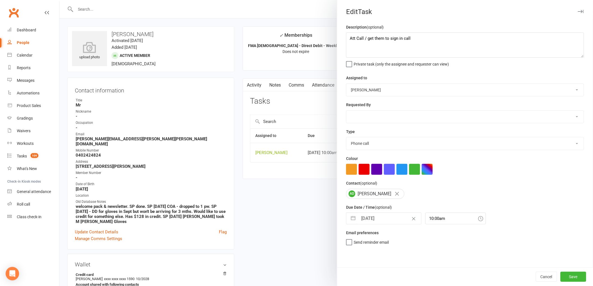
select select "10"
select select "2025"
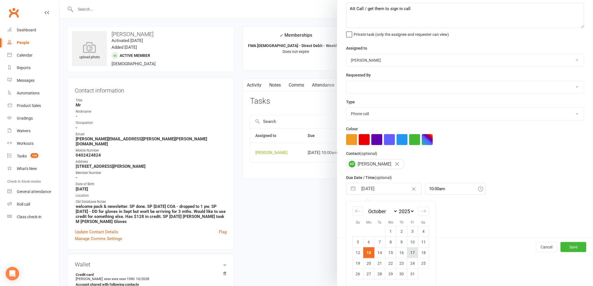
click at [346, 250] on td "17" at bounding box center [412, 252] width 11 height 11
type input "17 Oct 2025"
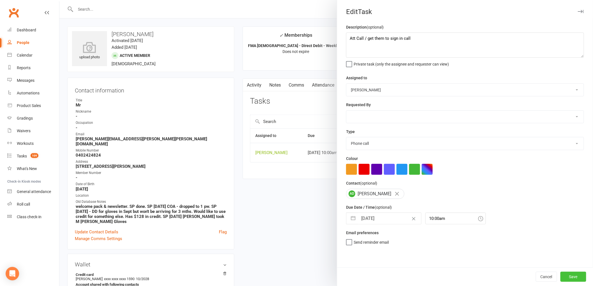
click at [346, 276] on button "Save" at bounding box center [573, 277] width 26 height 10
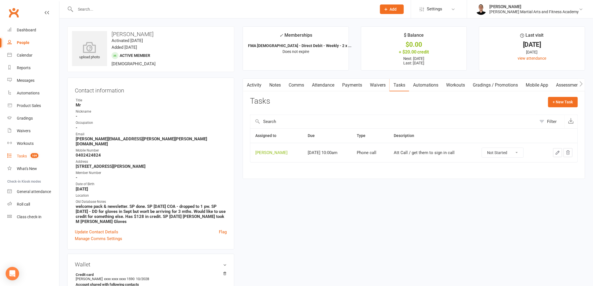
click at [21, 155] on div "Tasks" at bounding box center [22, 156] width 10 height 4
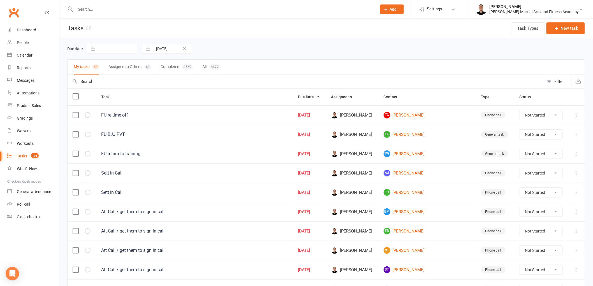
click at [346, 210] on icon at bounding box center [576, 212] width 6 height 6
click at [346, 233] on link "Edit" at bounding box center [546, 234] width 55 height 11
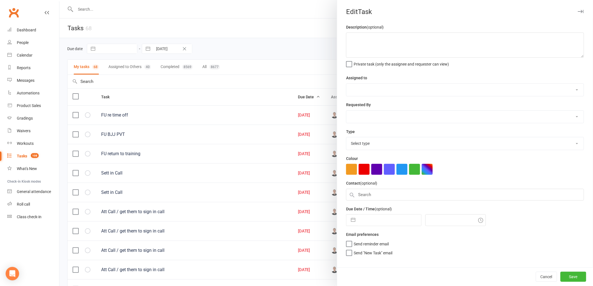
type textarea "Att Call / get them to sign in call"
select select "47660"
type input "[DATE]"
type input "10:00am"
select select "25277"
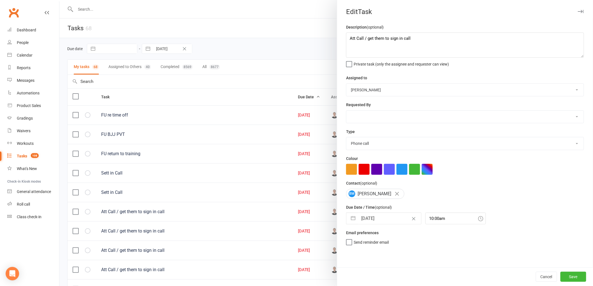
select select "8"
select select "2025"
select select "9"
select select "2025"
select select "10"
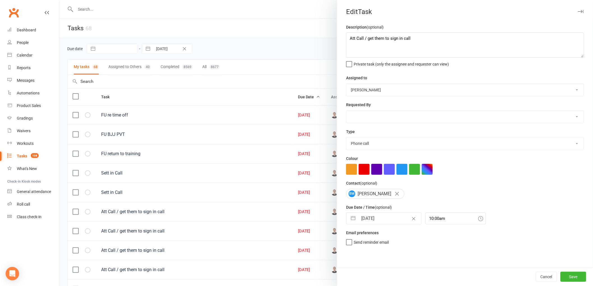
select select "2025"
click at [346, 216] on input "[DATE]" at bounding box center [389, 218] width 63 height 11
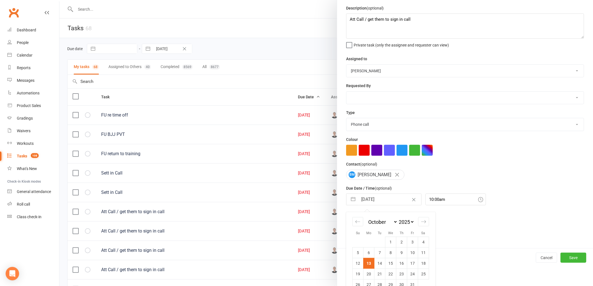
scroll to position [30, 0]
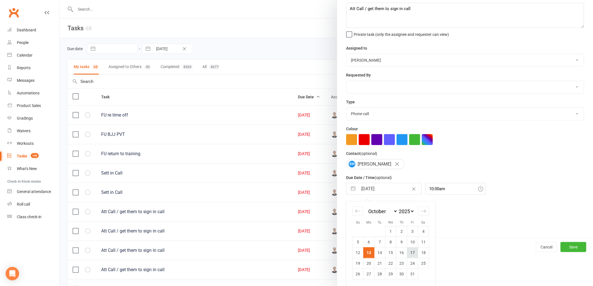
click at [346, 253] on td "17" at bounding box center [412, 252] width 11 height 11
type input "17 Oct 2025"
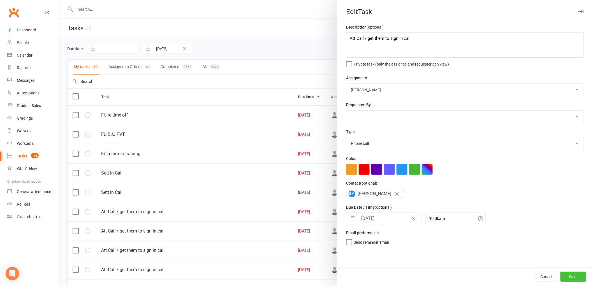
click at [346, 276] on button "Save" at bounding box center [573, 277] width 26 height 10
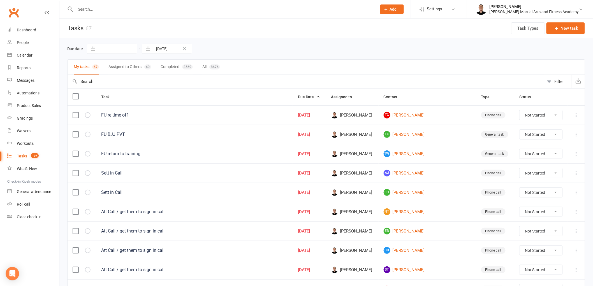
click at [182, 83] on input "text" at bounding box center [306, 81] width 476 height 13
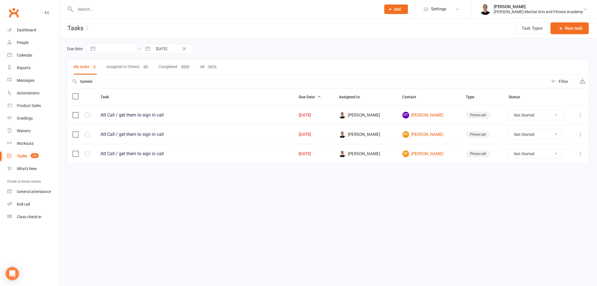
type input "tomini"
click at [346, 117] on select "Not Started In Progress Waiting Complete" at bounding box center [536, 115] width 54 height 10
click at [346, 111] on select "Not Started In Progress Waiting Complete" at bounding box center [536, 115] width 54 height 10
select select "unstarted"
click at [346, 113] on select "Not Started In Progress Waiting Complete" at bounding box center [536, 115] width 54 height 10
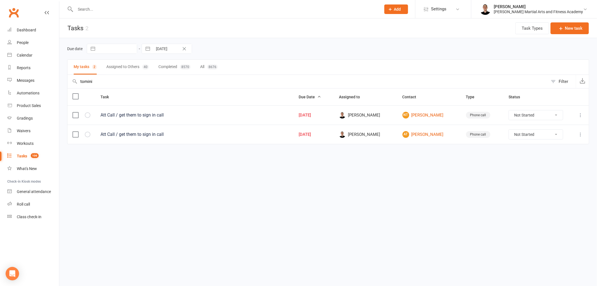
click at [346, 111] on select "Not Started In Progress Waiting Complete" at bounding box center [536, 115] width 54 height 10
select select "unstarted"
click at [346, 117] on icon at bounding box center [581, 115] width 6 height 6
click at [346, 134] on link "Edit" at bounding box center [556, 137] width 55 height 11
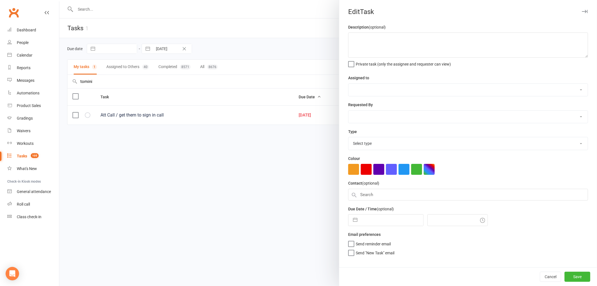
type textarea "Att Call / get them to sign in call"
select select "47660"
type input "[DATE]"
type input "10:00am"
select select "25277"
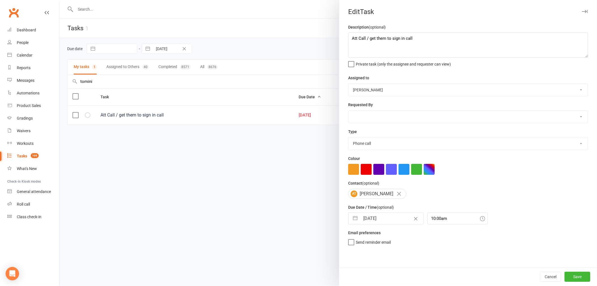
click at [346, 220] on input "[DATE]" at bounding box center [392, 218] width 63 height 11
select select "8"
select select "2025"
select select "9"
select select "2025"
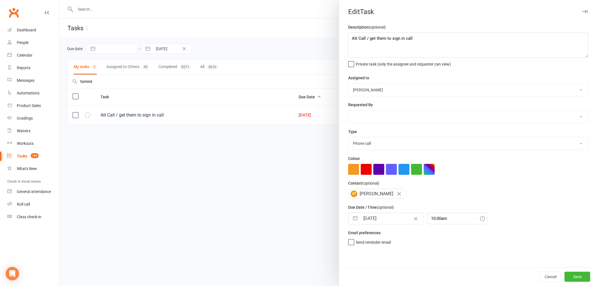
select select "10"
select select "2025"
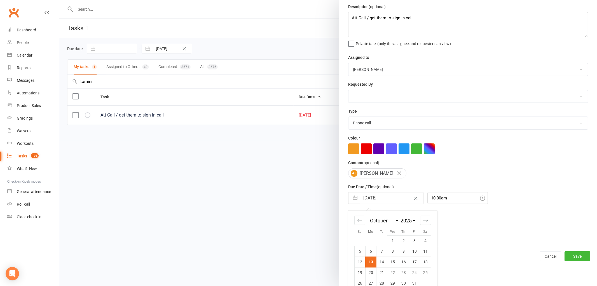
scroll to position [30, 0]
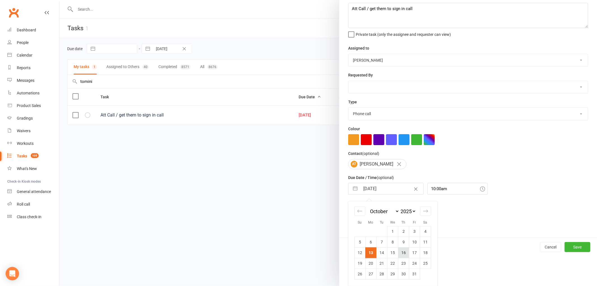
click at [346, 252] on td "16" at bounding box center [403, 252] width 11 height 11
type input "[DATE]"
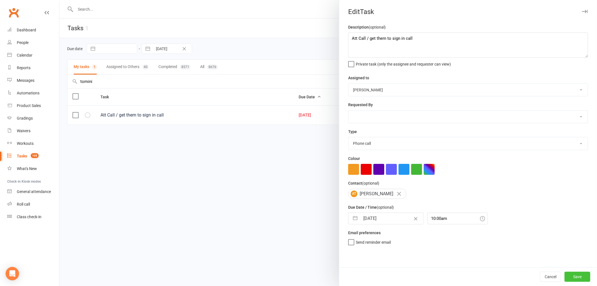
click at [346, 275] on button "Save" at bounding box center [578, 277] width 26 height 10
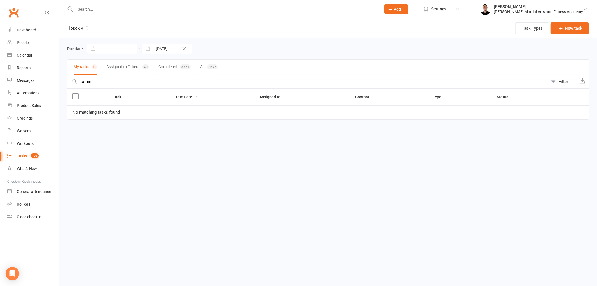
click at [19, 158] on div "Tasks" at bounding box center [22, 156] width 10 height 4
click at [133, 80] on input "tomini" at bounding box center [308, 81] width 481 height 13
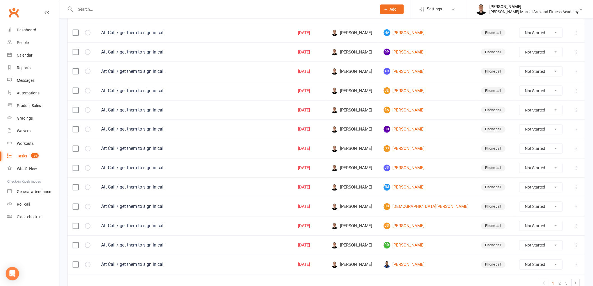
scroll to position [347, 0]
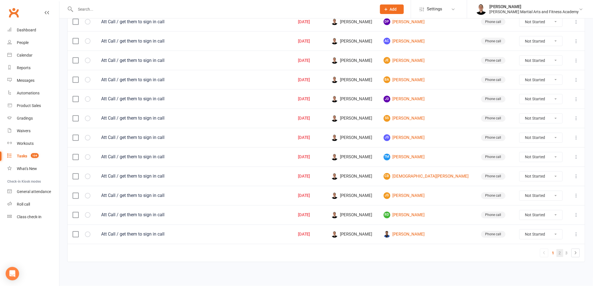
click at [346, 253] on link "2" at bounding box center [559, 253] width 7 height 8
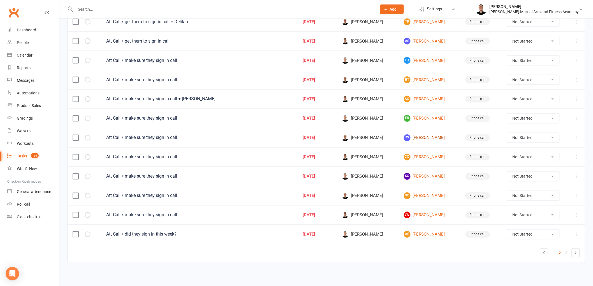
click at [346, 138] on link "LW Lucas Woo" at bounding box center [430, 137] width 52 height 7
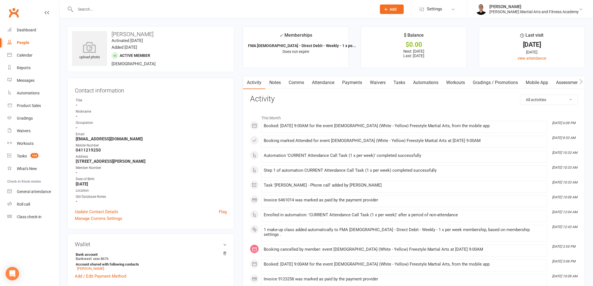
click at [346, 83] on link "Tasks" at bounding box center [399, 82] width 20 height 13
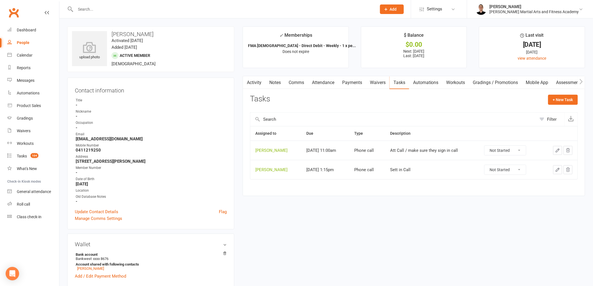
click at [346, 149] on select "Not Started In Progress Waiting Complete" at bounding box center [504, 151] width 41 height 10
click at [346, 146] on select "Not Started In Progress Waiting Complete" at bounding box center [504, 151] width 41 height 10
select select "unstarted"
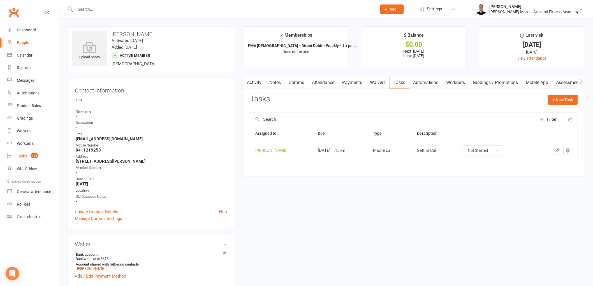
click at [26, 157] on div "Tasks" at bounding box center [22, 156] width 10 height 4
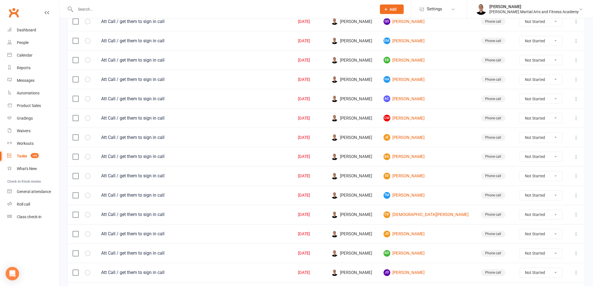
scroll to position [347, 0]
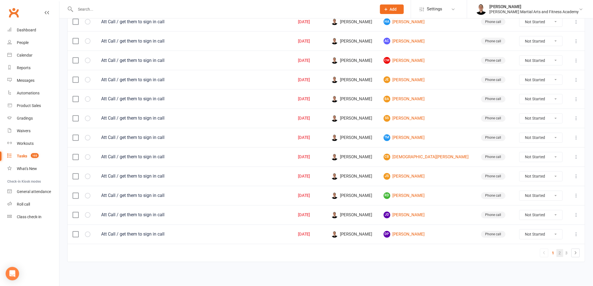
click at [346, 252] on link "2" at bounding box center [559, 253] width 7 height 8
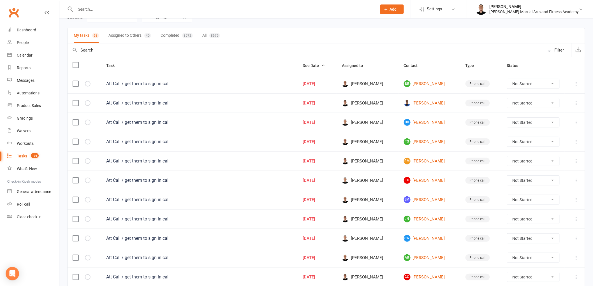
scroll to position [5, 0]
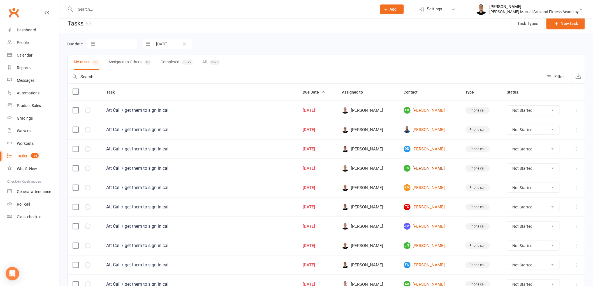
click at [346, 169] on link "TS Taj Stinton" at bounding box center [430, 168] width 52 height 7
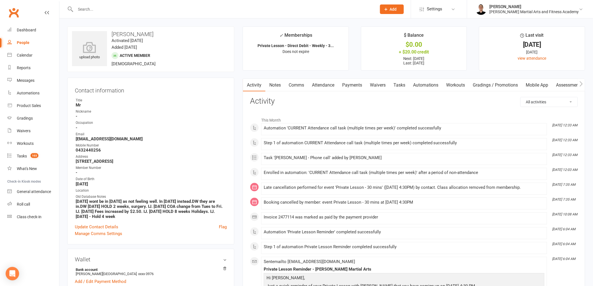
click at [346, 82] on link "Tasks" at bounding box center [399, 85] width 20 height 13
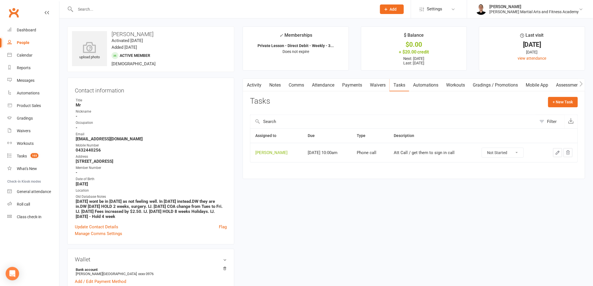
click at [346, 153] on select "Not Started In Progress Waiting Complete" at bounding box center [502, 153] width 41 height 10
click at [346, 148] on select "Not Started In Progress Waiting Complete" at bounding box center [502, 153] width 41 height 10
select select "unstarted"
click at [29, 154] on count-badge "103" at bounding box center [33, 156] width 11 height 4
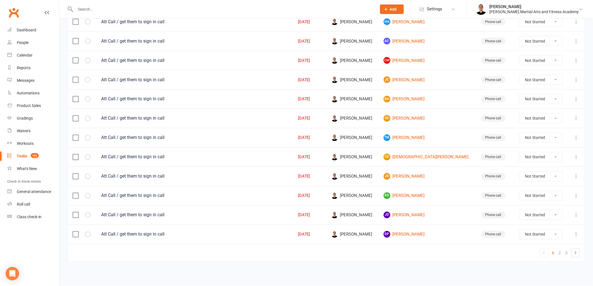
scroll to position [347, 0]
click at [346, 253] on link "3" at bounding box center [566, 253] width 7 height 8
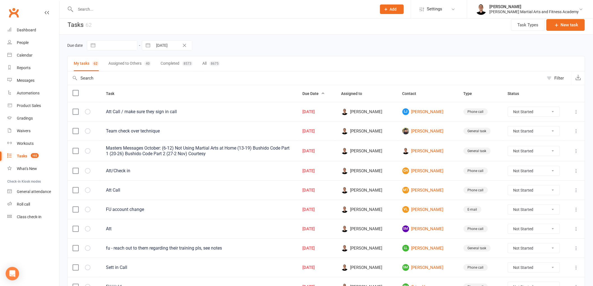
scroll to position [2, 0]
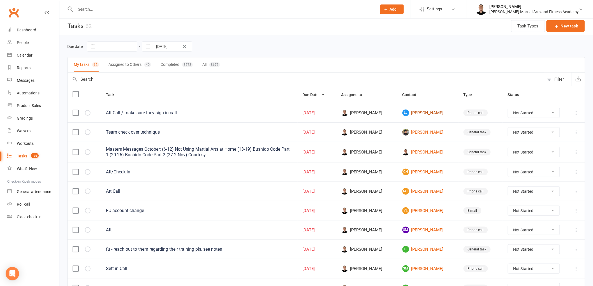
click at [346, 110] on link "LJ Leo Julien" at bounding box center [427, 113] width 51 height 7
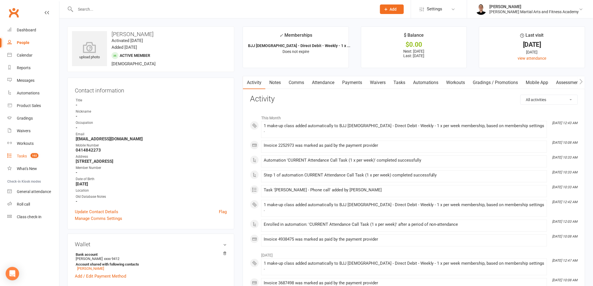
click at [16, 157] on link "Tasks 102" at bounding box center [33, 156] width 52 height 13
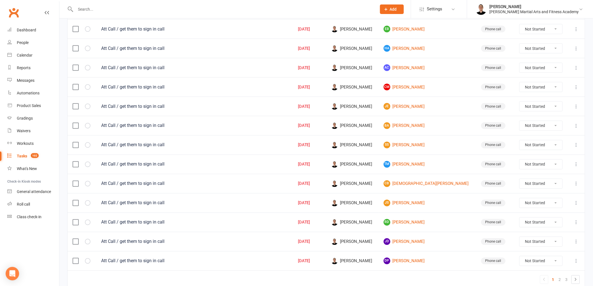
scroll to position [347, 0]
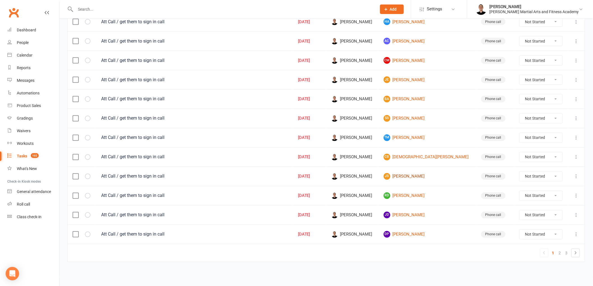
click at [346, 175] on link "JS Jonathan Sainsbury" at bounding box center [426, 176] width 87 height 7
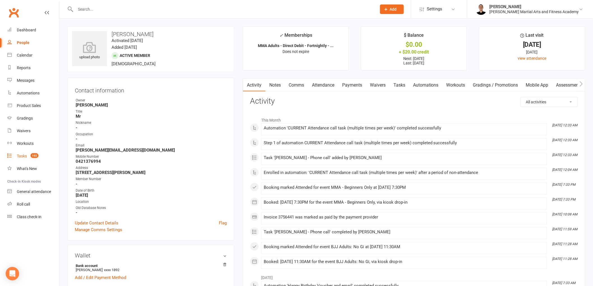
click at [33, 154] on span "102" at bounding box center [35, 155] width 8 height 5
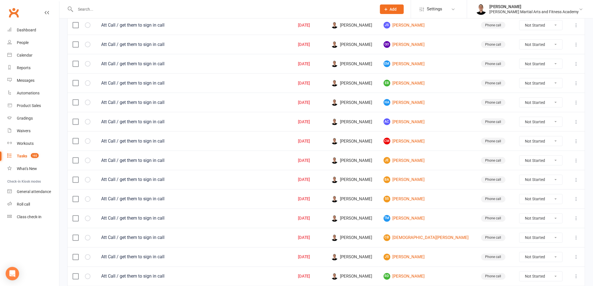
scroll to position [280, 0]
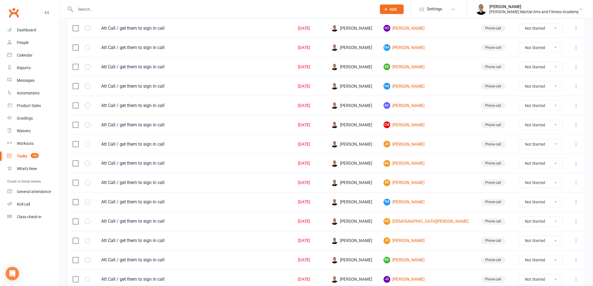
click at [346, 67] on select "Not Started In Progress Waiting Complete" at bounding box center [540, 67] width 43 height 10
click at [346, 64] on select "Not Started In Progress Waiting Complete" at bounding box center [540, 67] width 43 height 10
select select "unstarted"
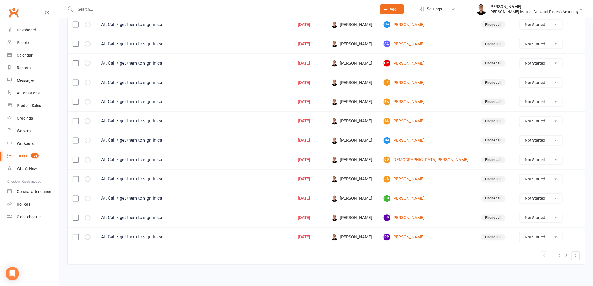
scroll to position [342, 0]
click at [346, 256] on link "2" at bounding box center [559, 256] width 7 height 8
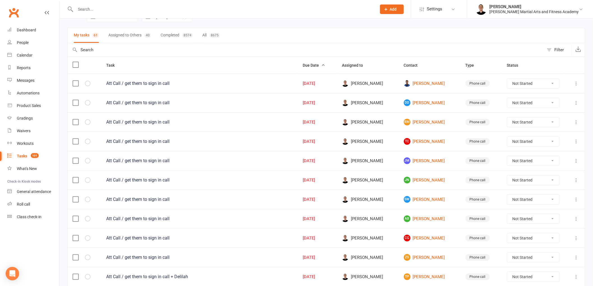
scroll to position [29, 0]
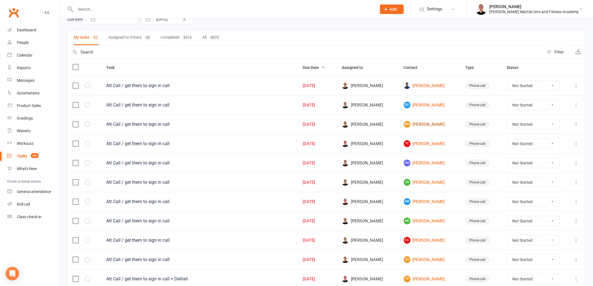
click at [346, 127] on link "RM Rowan Muller" at bounding box center [430, 124] width 52 height 7
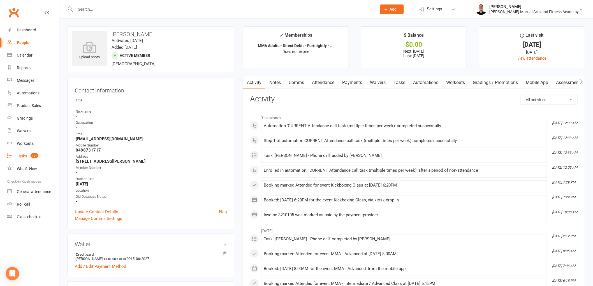
click at [21, 155] on div "Tasks" at bounding box center [22, 156] width 10 height 4
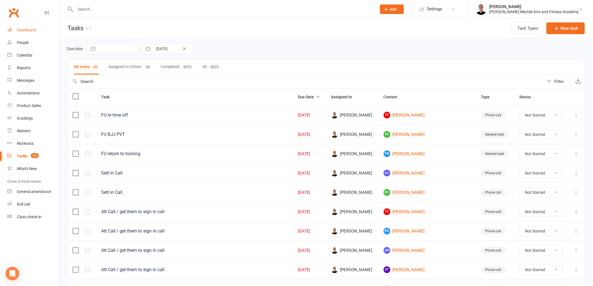
click at [22, 32] on div "Dashboard" at bounding box center [26, 30] width 19 height 4
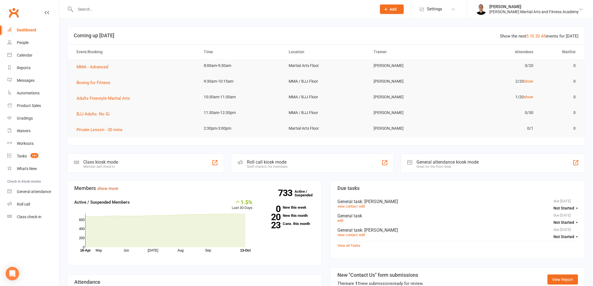
click at [110, 186] on link "show more" at bounding box center [107, 188] width 21 height 5
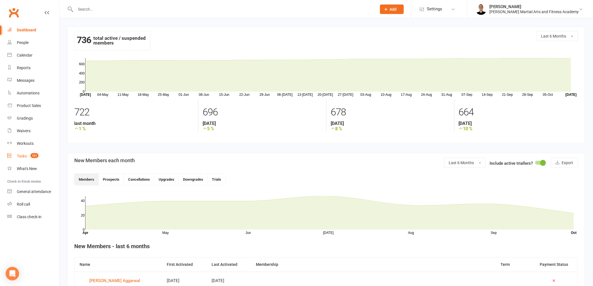
click at [31, 158] on count-badge "101" at bounding box center [33, 156] width 11 height 4
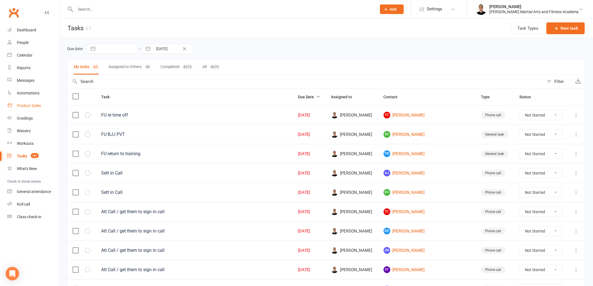
click at [29, 105] on div "Product Sales" at bounding box center [29, 105] width 24 height 4
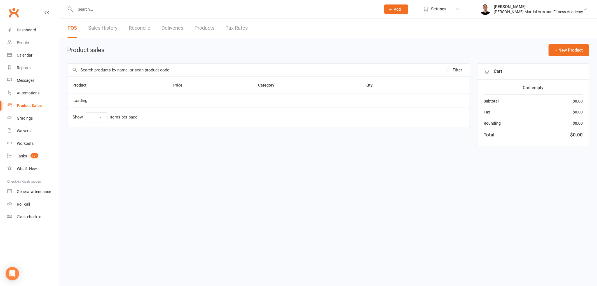
select select "100"
click at [144, 29] on link "Reconcile" at bounding box center [140, 27] width 22 height 19
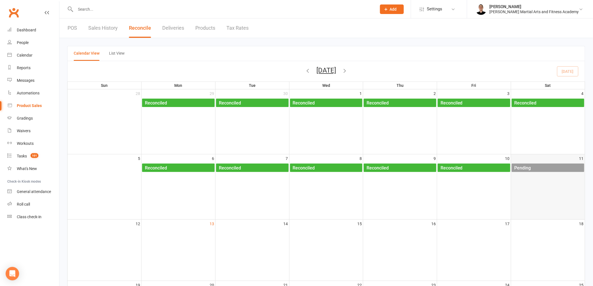
click at [346, 168] on div "Pending" at bounding box center [549, 168] width 70 height 9
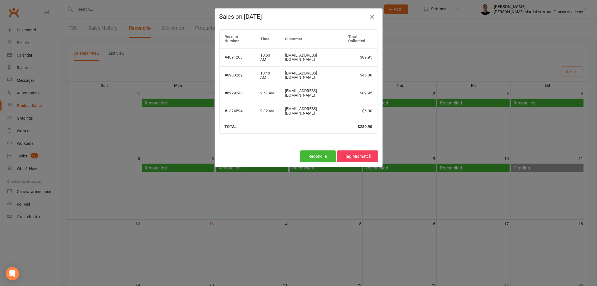
click at [346, 18] on icon "button" at bounding box center [372, 16] width 7 height 7
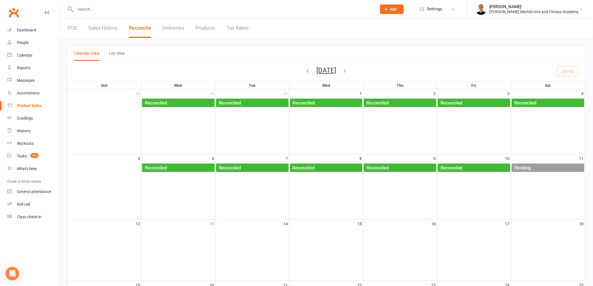
click at [72, 29] on link "POS" at bounding box center [73, 27] width 10 height 19
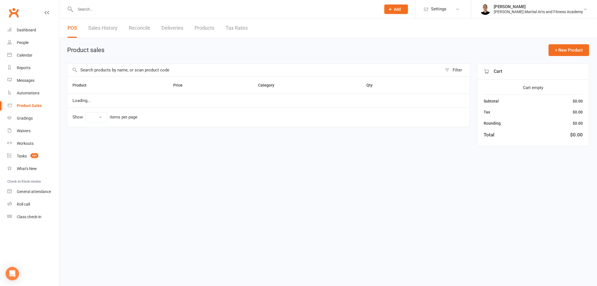
select select "100"
click at [124, 69] on input "text" at bounding box center [255, 70] width 375 height 13
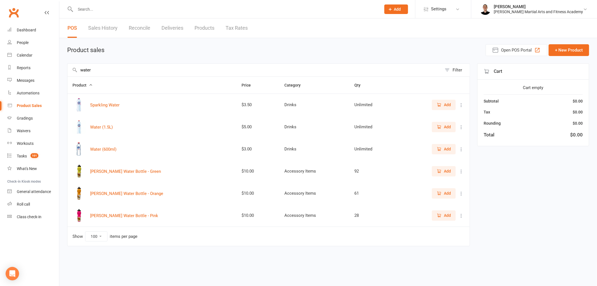
type input "water"
click at [346, 150] on button "Add" at bounding box center [444, 149] width 24 height 10
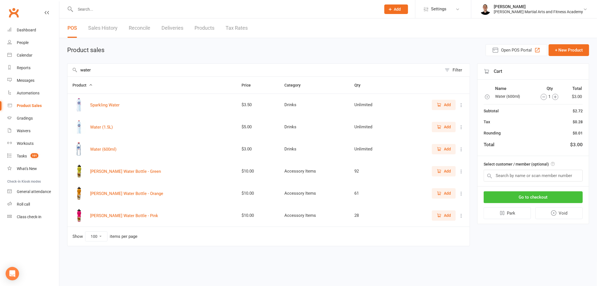
click at [346, 196] on button "Go to checkout" at bounding box center [533, 197] width 99 height 12
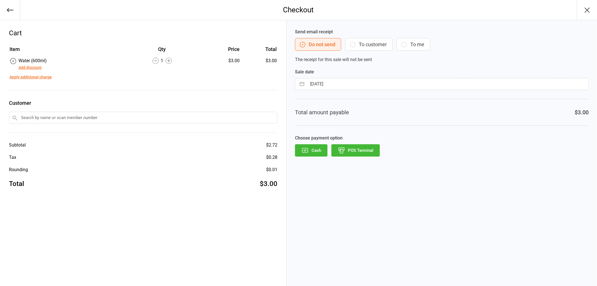
select select "8"
select select "2025"
select select "9"
select select "2025"
select select "10"
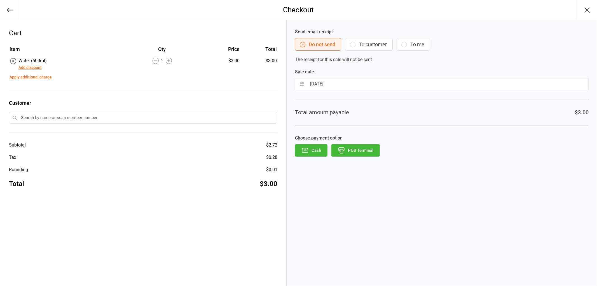
select select "2025"
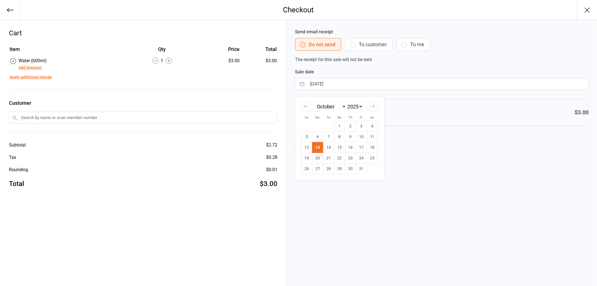
click at [341, 81] on input "[DATE]" at bounding box center [448, 83] width 282 height 11
click at [373, 137] on td "11" at bounding box center [372, 137] width 11 height 11
type input "[DATE]"
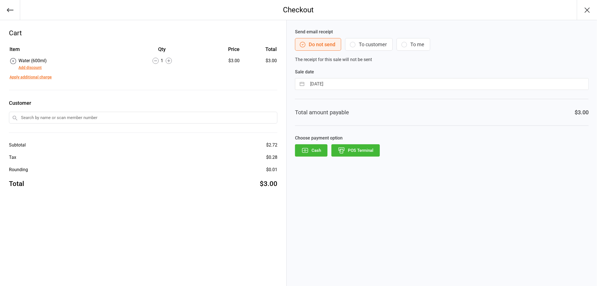
click at [361, 150] on button "POS Terminal" at bounding box center [356, 150] width 48 height 12
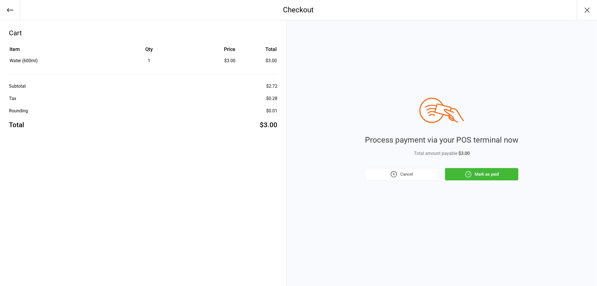
click at [456, 172] on button "Mark as paid" at bounding box center [481, 174] width 73 height 12
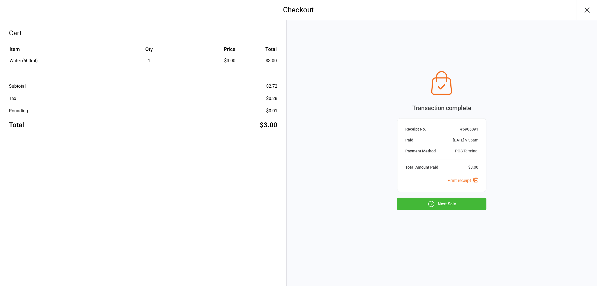
click at [463, 203] on button "Next Sale" at bounding box center [441, 204] width 89 height 12
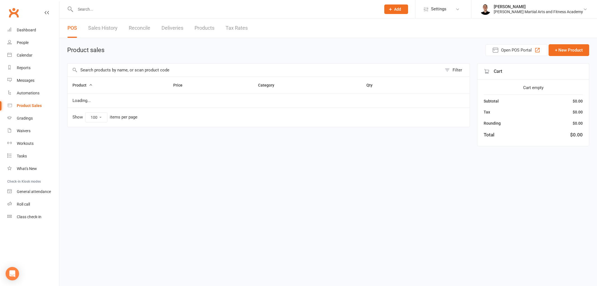
select select "100"
click at [139, 66] on input "text" at bounding box center [255, 70] width 375 height 13
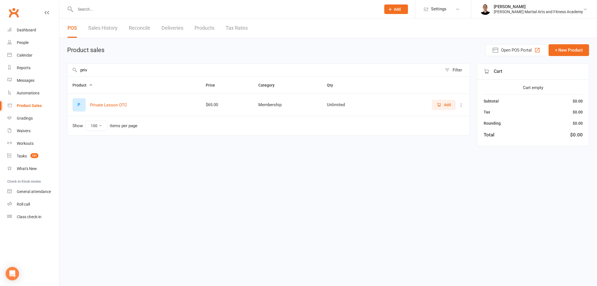
type input "priv"
click at [446, 104] on span "Add" at bounding box center [447, 105] width 7 height 6
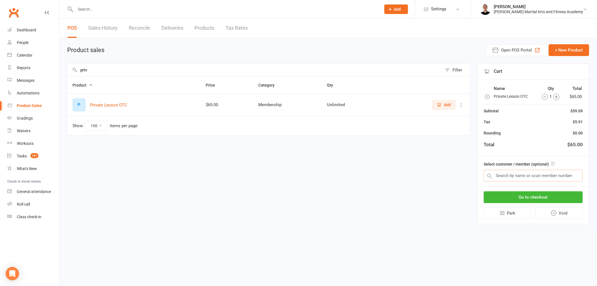
click at [538, 171] on input "text" at bounding box center [533, 176] width 99 height 12
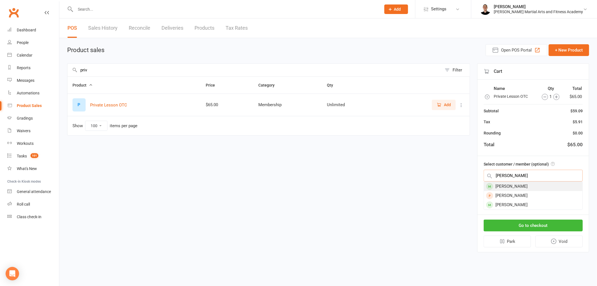
type input "kasper"
click at [538, 189] on div "Kasper Mikkelsen" at bounding box center [533, 186] width 99 height 9
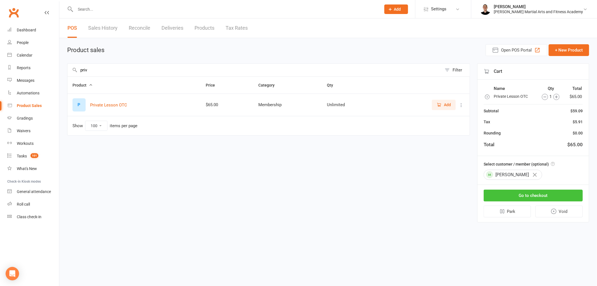
click at [533, 195] on button "Go to checkout" at bounding box center [533, 196] width 99 height 12
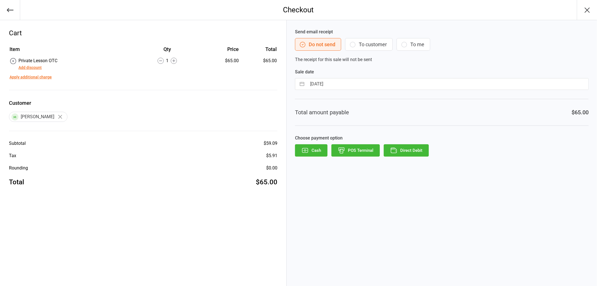
click at [34, 68] on button "Add discount" at bounding box center [29, 68] width 23 height 6
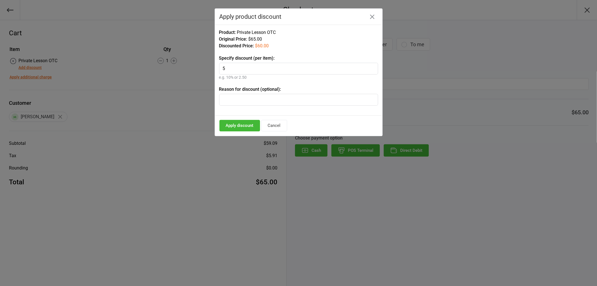
type input "5"
click at [250, 126] on button "Apply discount" at bounding box center [240, 125] width 41 height 11
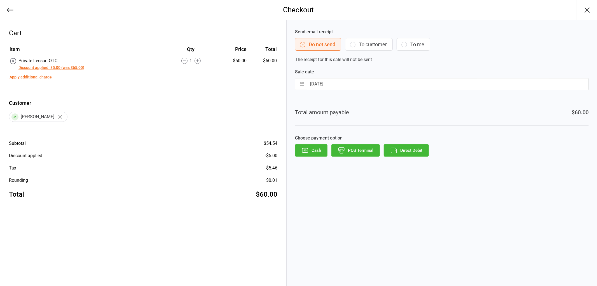
click at [349, 86] on input "13 Oct 2025" at bounding box center [448, 83] width 282 height 11
select select "8"
select select "2025"
select select "9"
select select "2025"
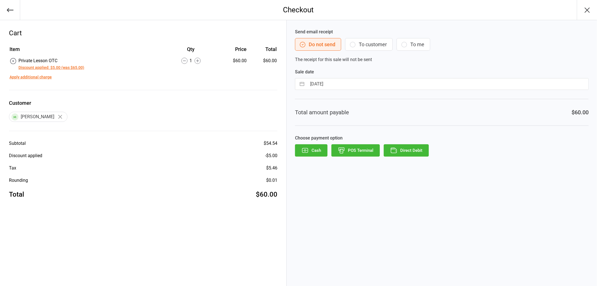
select select "10"
select select "2025"
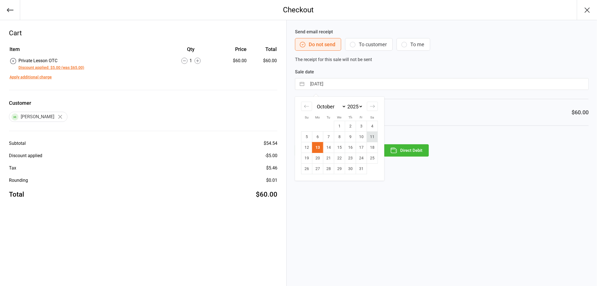
click at [373, 138] on td "11" at bounding box center [372, 137] width 11 height 11
type input "[DATE]"
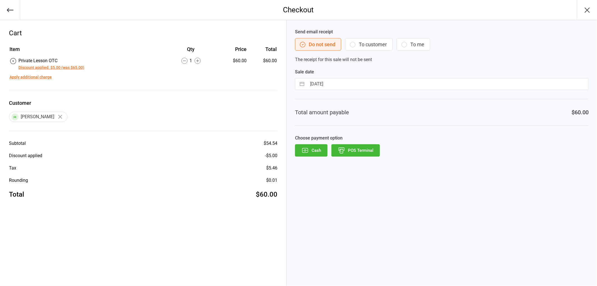
click at [362, 147] on button "POS Terminal" at bounding box center [356, 150] width 48 height 12
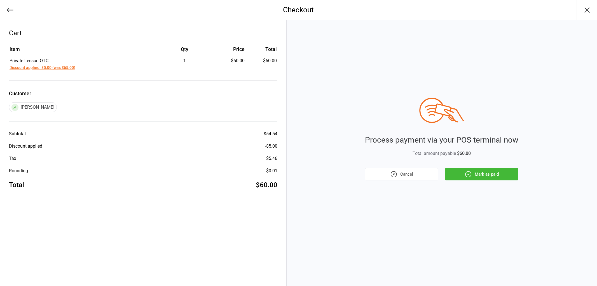
click at [490, 174] on button "Mark as paid" at bounding box center [481, 174] width 73 height 12
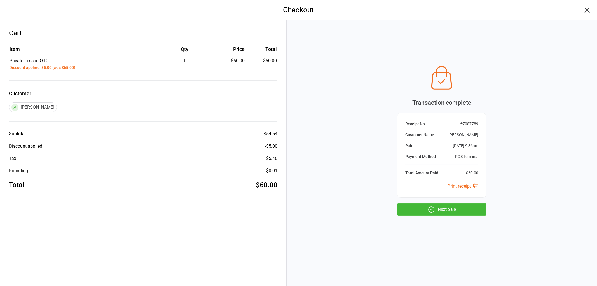
click at [448, 214] on button "Next Sale" at bounding box center [441, 209] width 89 height 12
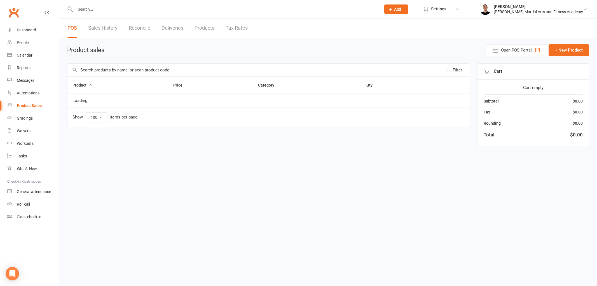
select select "100"
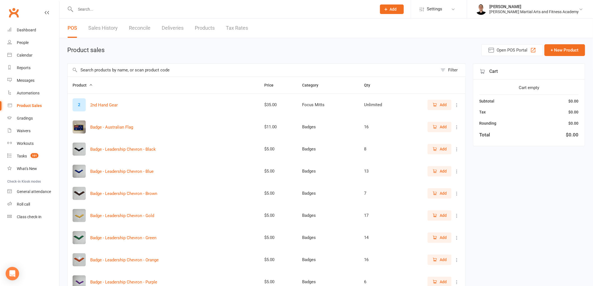
click at [141, 25] on link "Reconcile" at bounding box center [140, 27] width 22 height 19
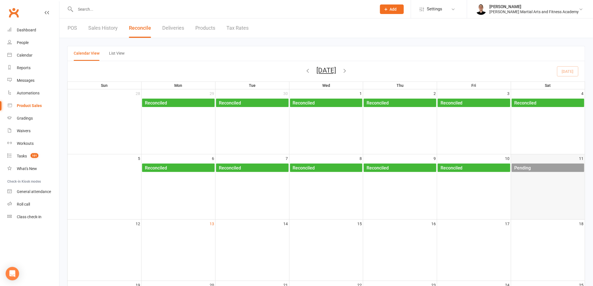
click at [547, 168] on div "Pending" at bounding box center [549, 168] width 70 height 9
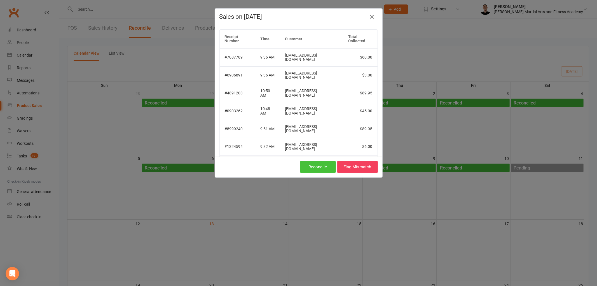
click at [315, 167] on button "Reconcile" at bounding box center [318, 167] width 36 height 12
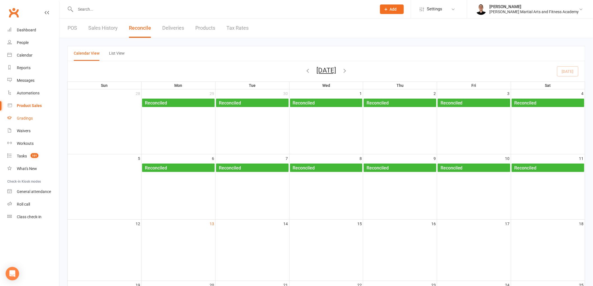
click at [25, 118] on div "Gradings" at bounding box center [25, 118] width 16 height 4
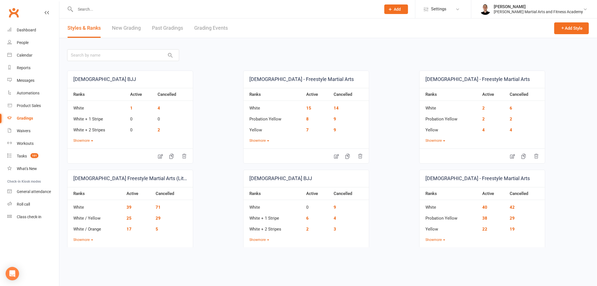
click at [217, 29] on link "Grading Events" at bounding box center [211, 27] width 34 height 19
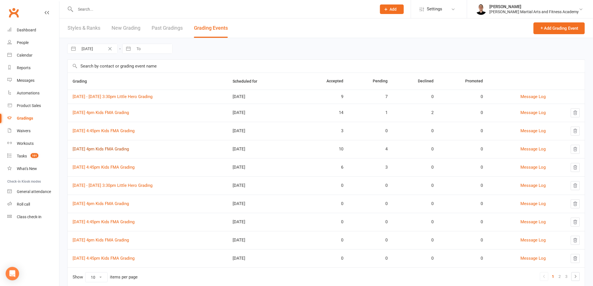
click at [107, 150] on link "[DATE] 4pm Kids FMA Grading" at bounding box center [101, 148] width 56 height 5
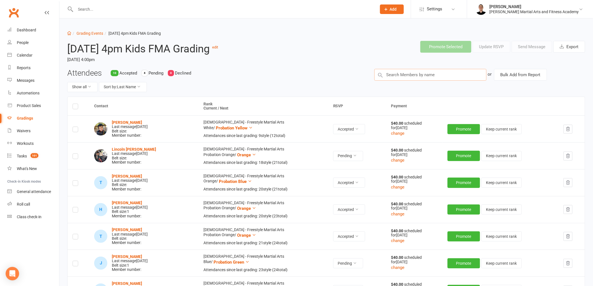
click at [444, 72] on input "text" at bounding box center [430, 75] width 112 height 12
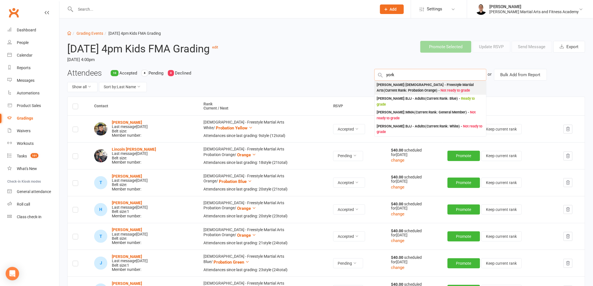
type input "york"
click at [431, 87] on div "[PERSON_NAME] : [DEMOGRAPHIC_DATA] - Freestyle Martial Arts (Current Rank: Prob…" at bounding box center [430, 87] width 107 height 11
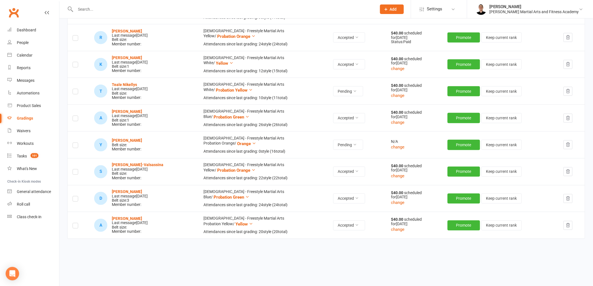
scroll to position [280, 0]
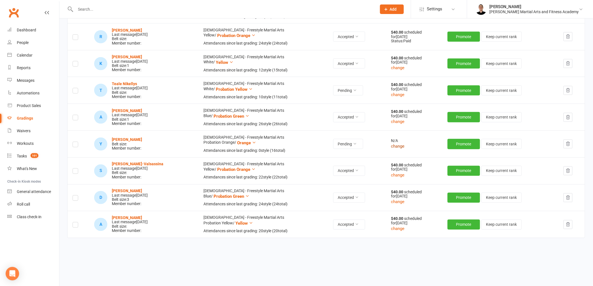
click at [394, 146] on button "change" at bounding box center [397, 146] width 13 height 7
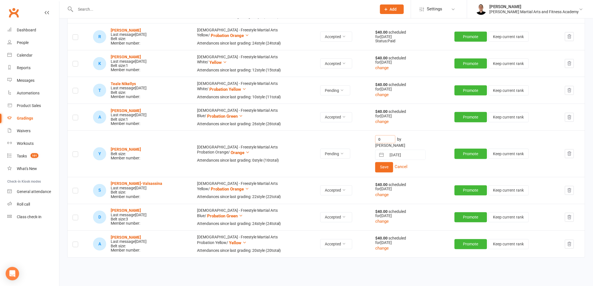
click at [375, 140] on input "0" at bounding box center [385, 139] width 20 height 8
type input "40"
click at [377, 164] on button "Save" at bounding box center [384, 167] width 18 height 10
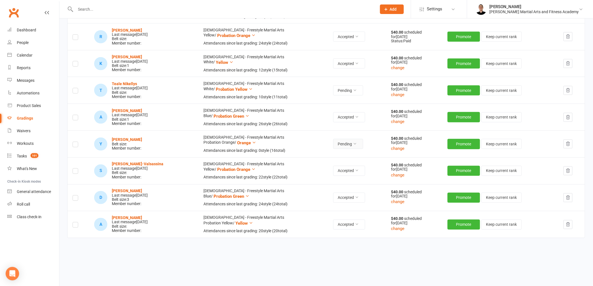
click at [348, 147] on button "Pending" at bounding box center [348, 144] width 30 height 10
click at [339, 159] on link "Accepted" at bounding box center [328, 157] width 55 height 11
click at [124, 139] on strong "[PERSON_NAME]" at bounding box center [127, 139] width 30 height 4
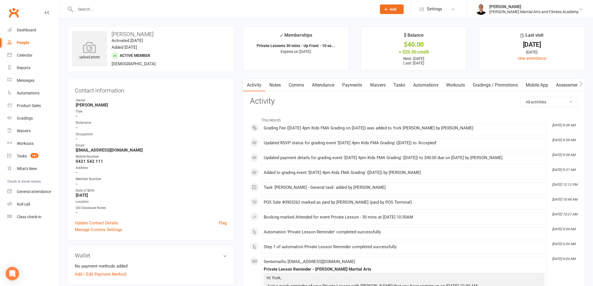
click at [354, 85] on link "Payments" at bounding box center [352, 85] width 28 height 13
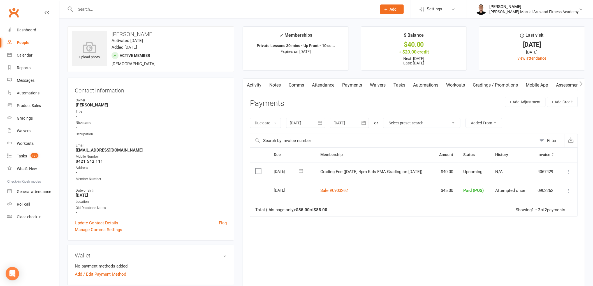
click at [569, 170] on icon at bounding box center [569, 172] width 6 height 6
click at [545, 194] on link "Mark as Paid (POS)" at bounding box center [544, 193] width 55 height 11
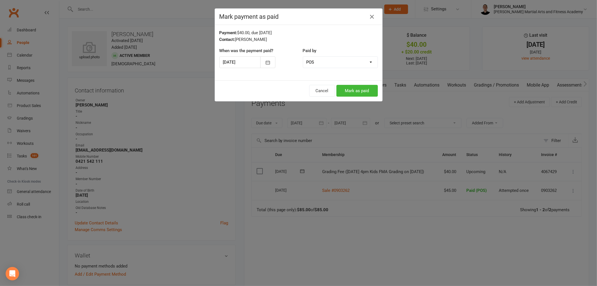
click at [237, 65] on div at bounding box center [248, 62] width 56 height 12
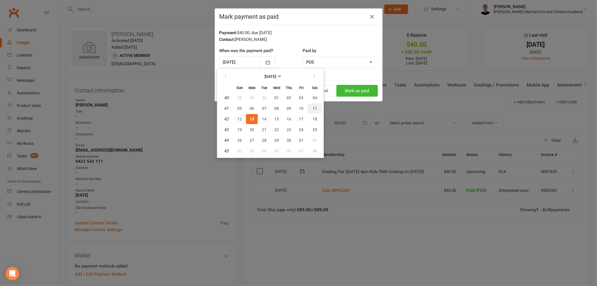
click at [314, 108] on span "11" at bounding box center [315, 108] width 4 height 4
type input "[DATE]"
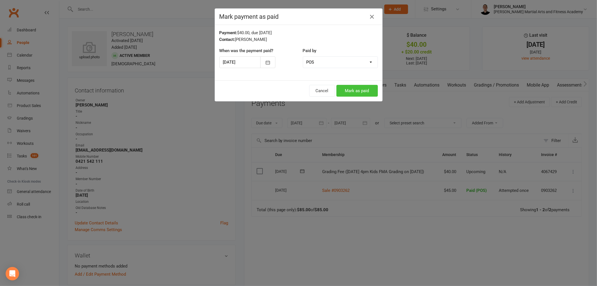
click at [362, 91] on button "Mark as paid" at bounding box center [357, 91] width 41 height 12
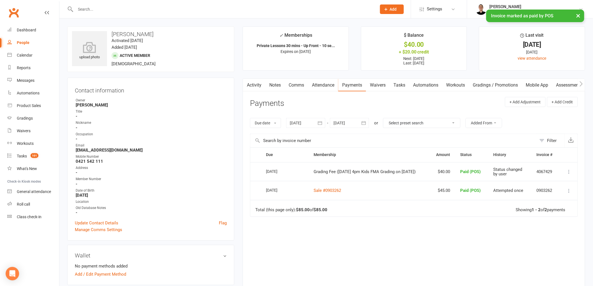
click at [134, 7] on input "text" at bounding box center [223, 9] width 299 height 8
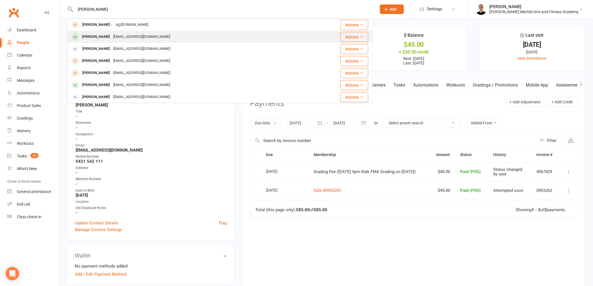
type input "[PERSON_NAME]"
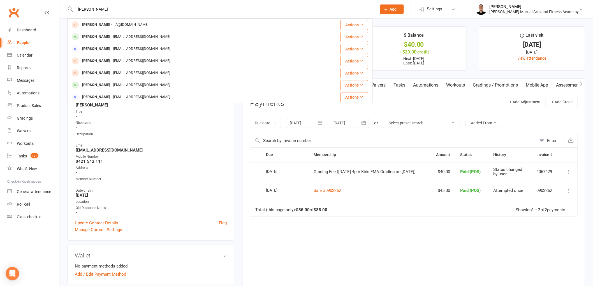
click at [138, 33] on div "[EMAIL_ADDRESS][DOMAIN_NAME]" at bounding box center [141, 37] width 60 height 8
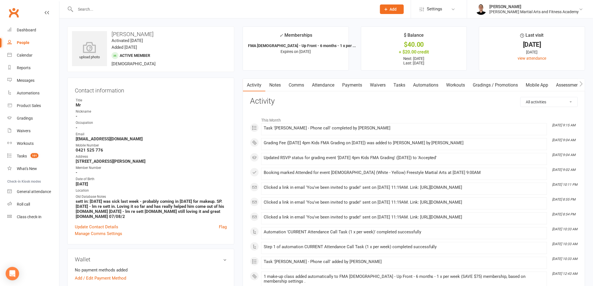
click at [359, 83] on link "Payments" at bounding box center [352, 85] width 28 height 13
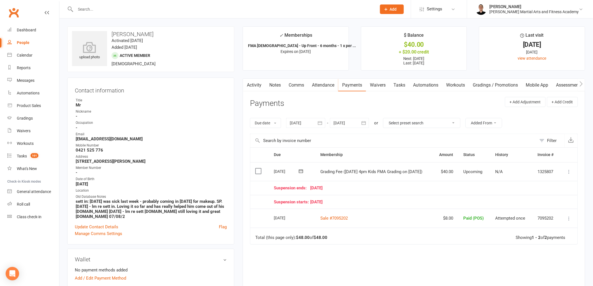
click at [569, 172] on icon at bounding box center [569, 172] width 6 height 6
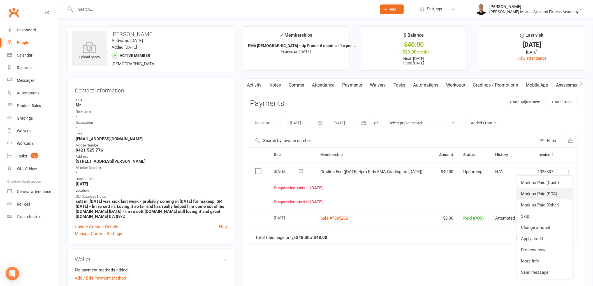
click at [557, 196] on link "Mark as Paid (POS)" at bounding box center [544, 193] width 55 height 11
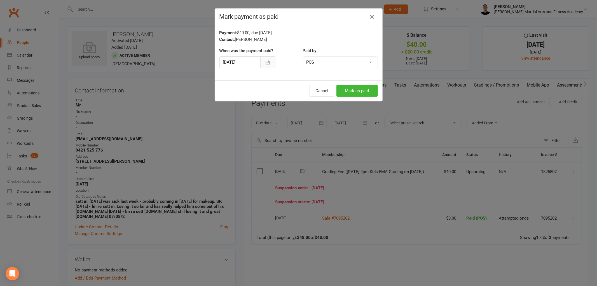
click at [269, 63] on button "button" at bounding box center [268, 62] width 15 height 12
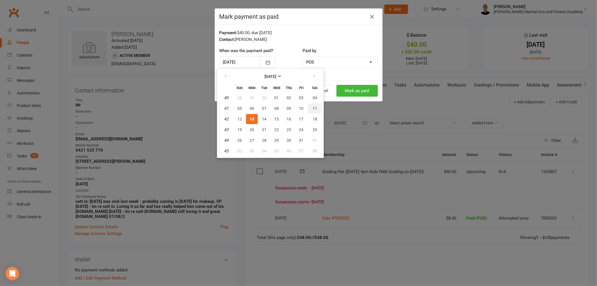
click at [313, 106] on span "11" at bounding box center [315, 108] width 4 height 4
type input "[DATE]"
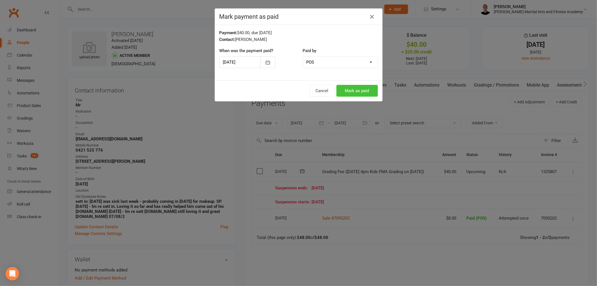
click at [346, 90] on button "Mark as paid" at bounding box center [357, 91] width 41 height 12
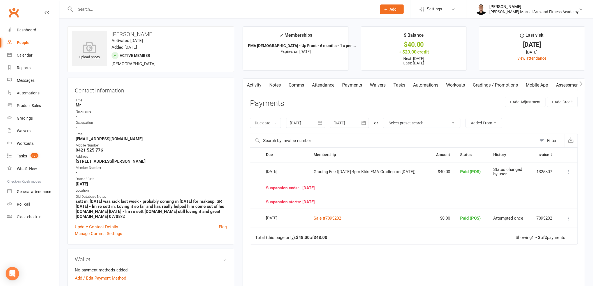
click at [150, 8] on input "text" at bounding box center [223, 9] width 299 height 8
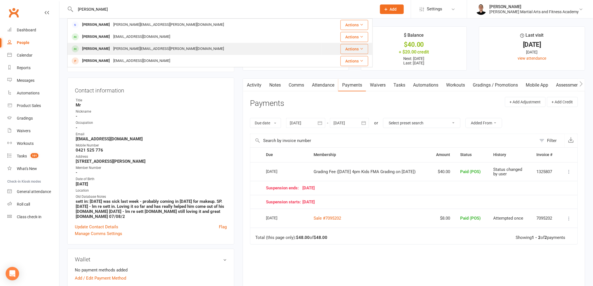
type input "[PERSON_NAME]"
click at [111, 47] on div "[PERSON_NAME][EMAIL_ADDRESS][PERSON_NAME][DOMAIN_NAME]" at bounding box center [168, 49] width 114 height 8
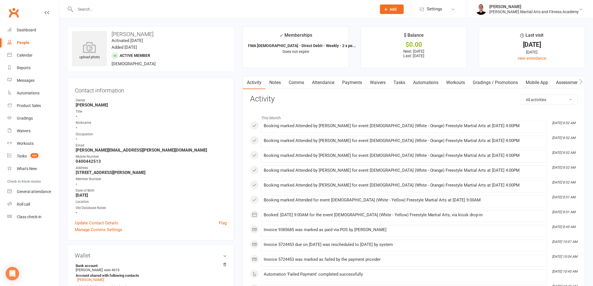
click at [352, 83] on link "Payments" at bounding box center [352, 82] width 28 height 13
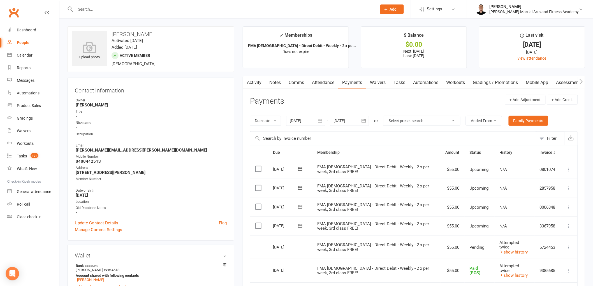
click at [401, 78] on link "Tasks" at bounding box center [399, 82] width 20 height 13
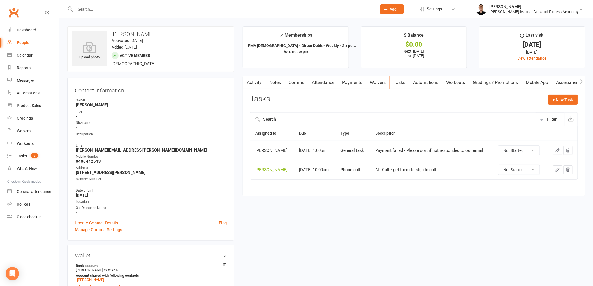
drag, startPoint x: 513, startPoint y: 149, endPoint x: 516, endPoint y: 155, distance: 6.9
click at [513, 149] on select "Not Started In Progress Waiting Complete" at bounding box center [518, 151] width 41 height 10
click at [501, 146] on select "Not Started In Progress Waiting Complete" at bounding box center [518, 151] width 41 height 10
select select "unstarted"
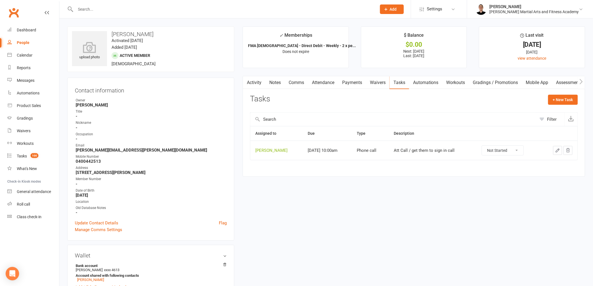
drag, startPoint x: 517, startPoint y: 146, endPoint x: 517, endPoint y: 150, distance: 3.9
click at [517, 146] on select "Not Started In Progress Waiting Complete" at bounding box center [502, 151] width 41 height 10
click at [485, 146] on select "Not Started In Progress Waiting Complete" at bounding box center [502, 151] width 41 height 10
select select "unstarted"
click at [18, 155] on div "Tasks" at bounding box center [22, 156] width 10 height 4
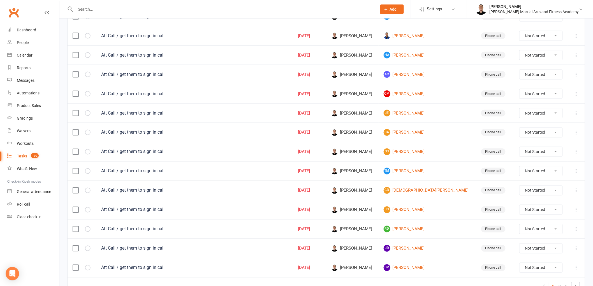
scroll to position [347, 0]
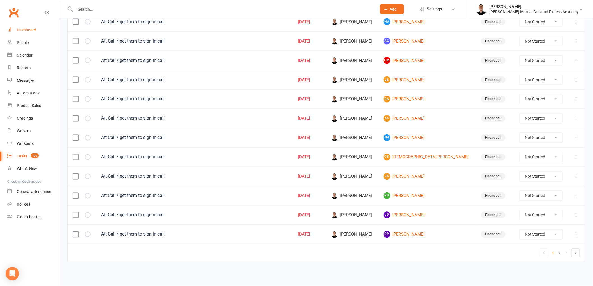
click at [36, 34] on link "Dashboard" at bounding box center [33, 30] width 52 height 13
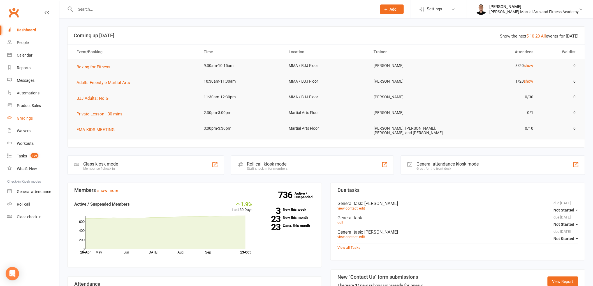
click at [27, 120] on link "Gradings" at bounding box center [33, 118] width 52 height 13
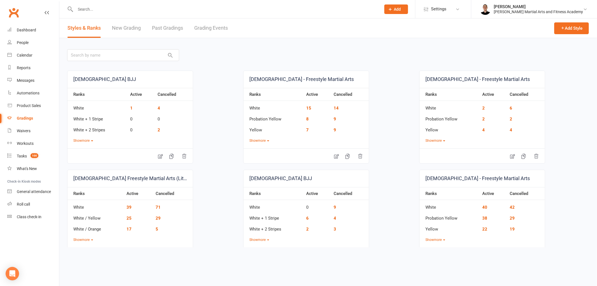
click at [213, 26] on link "Grading Events" at bounding box center [211, 27] width 34 height 19
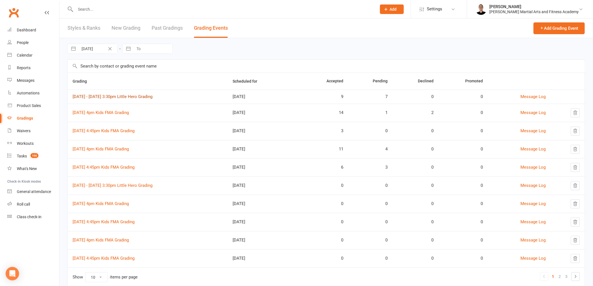
click at [139, 96] on link "[DATE] - [DATE] 3:30pm Little Hero Grading" at bounding box center [113, 96] width 80 height 5
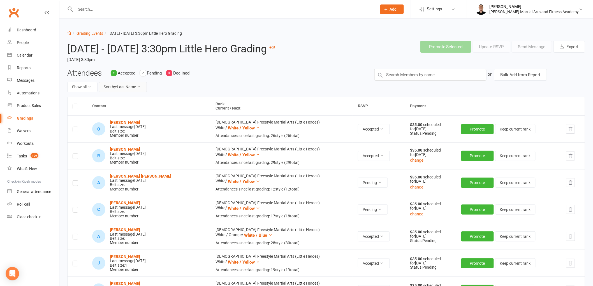
click at [128, 92] on button "Sort by: Last Name" at bounding box center [123, 87] width 48 height 10
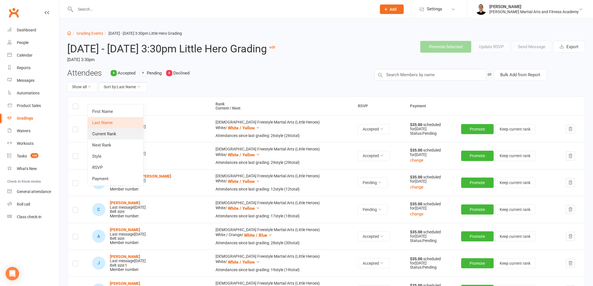
click at [119, 131] on link "Current Rank" at bounding box center [115, 133] width 55 height 11
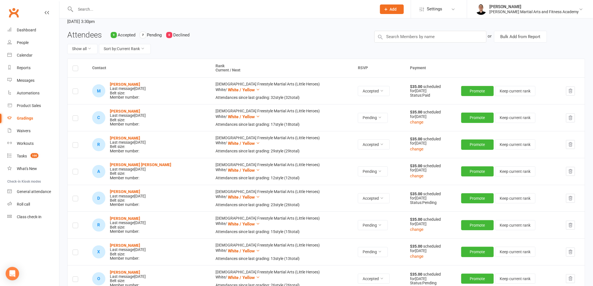
scroll to position [62, 0]
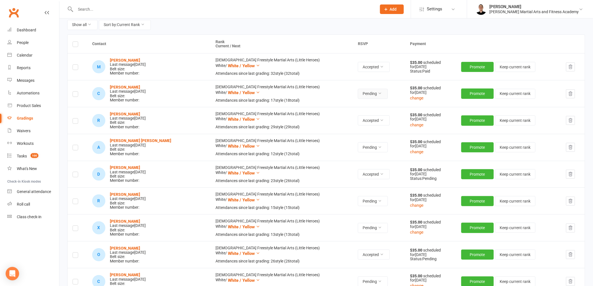
click at [358, 99] on button "Pending" at bounding box center [373, 94] width 30 height 10
click at [344, 118] on link "Accepted" at bounding box center [328, 118] width 55 height 11
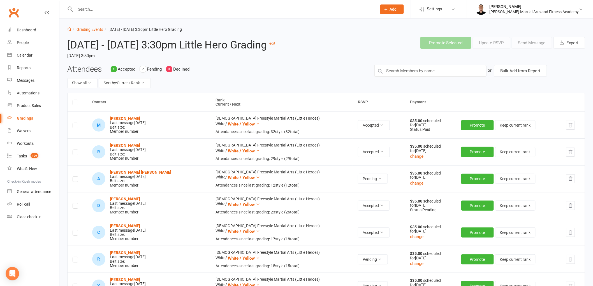
scroll to position [0, 0]
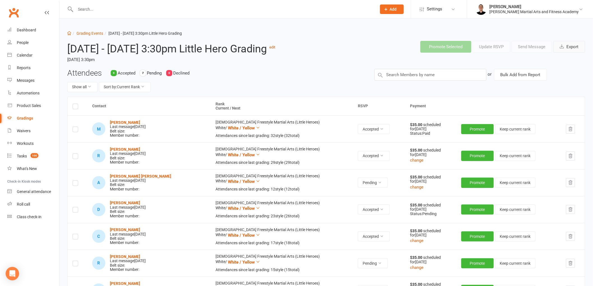
click at [578, 47] on button "Export" at bounding box center [569, 47] width 32 height 12
click at [93, 32] on link "Grading Events" at bounding box center [89, 33] width 27 height 4
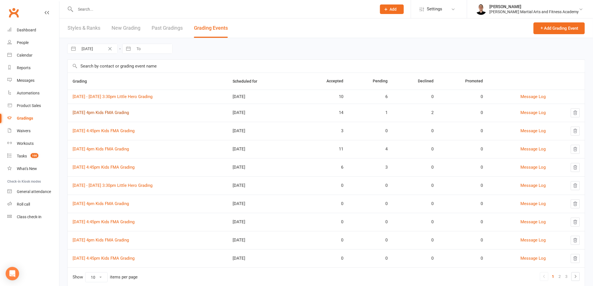
click at [113, 111] on link "[DATE] 4pm Kids FMA Grading" at bounding box center [101, 112] width 56 height 5
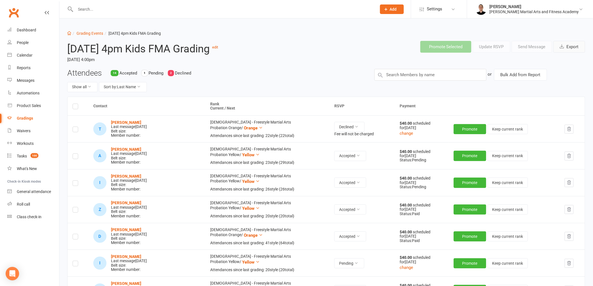
click at [572, 45] on button "Export" at bounding box center [569, 47] width 32 height 12
click at [92, 35] on link "Grading Events" at bounding box center [89, 33] width 27 height 4
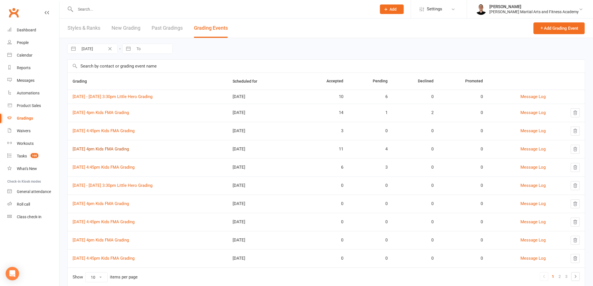
click at [110, 147] on link "[DATE] 4pm Kids FMA Grading" at bounding box center [101, 148] width 56 height 5
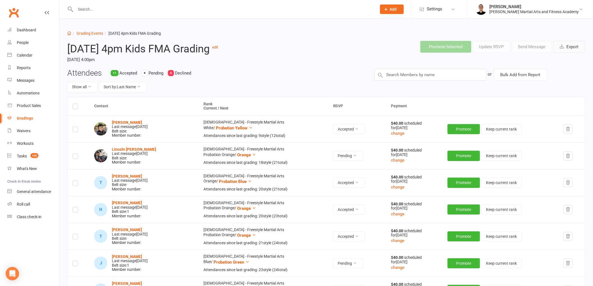
click at [577, 45] on button "Export" at bounding box center [569, 47] width 32 height 12
click at [94, 32] on link "Grading Events" at bounding box center [89, 33] width 27 height 4
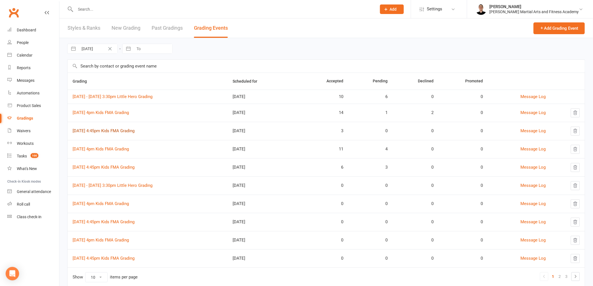
click at [113, 129] on link "[DATE] 4:45pm Kids FMA Grading" at bounding box center [104, 130] width 62 height 5
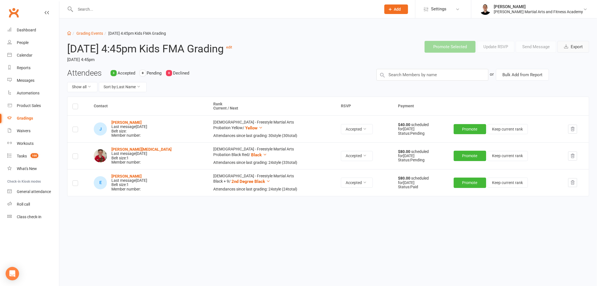
click at [579, 49] on button "Export" at bounding box center [574, 47] width 32 height 12
click at [91, 32] on link "Grading Events" at bounding box center [89, 33] width 27 height 4
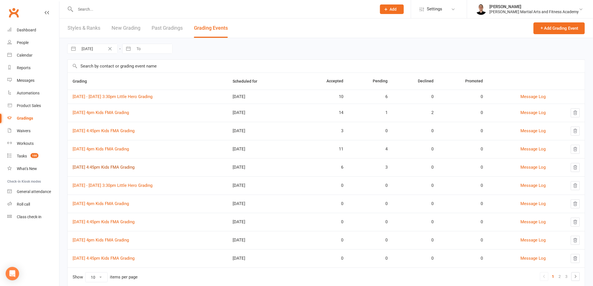
click at [116, 168] on link "[DATE] 4:45pm Kids FMA Grading" at bounding box center [104, 167] width 62 height 5
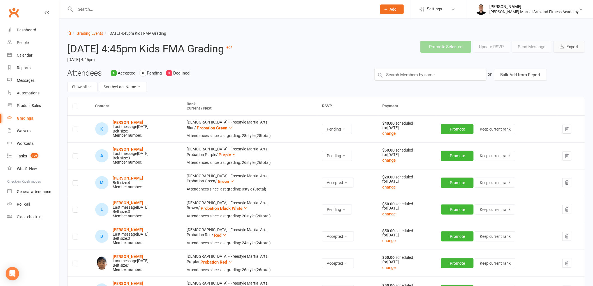
click at [572, 48] on button "Export" at bounding box center [569, 47] width 32 height 12
click at [273, 76] on div "Attendees 6 Accepted 3 Pending 0 Declined Show all Sort by: Last Name" at bounding box center [216, 83] width 307 height 28
click at [91, 30] on li "Grading Events" at bounding box center [87, 33] width 32 height 6
click at [91, 32] on link "Grading Events" at bounding box center [89, 33] width 27 height 4
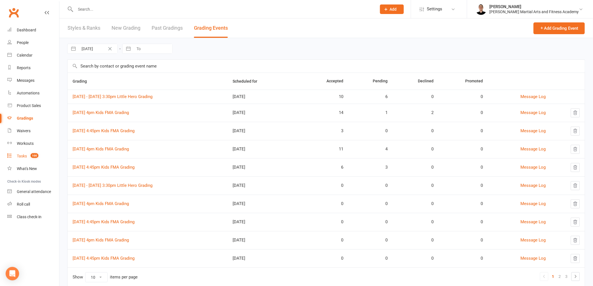
click at [21, 154] on div "Tasks" at bounding box center [22, 156] width 10 height 4
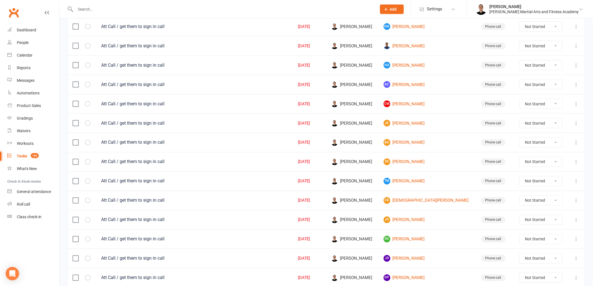
scroll to position [347, 0]
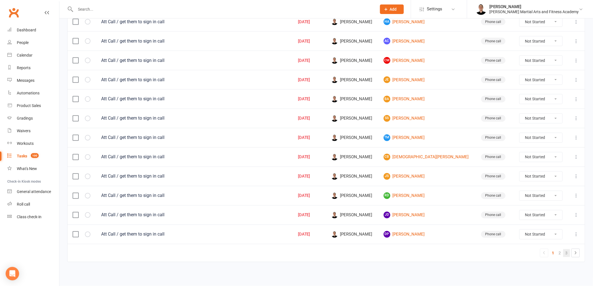
click at [565, 252] on link "3" at bounding box center [566, 253] width 7 height 8
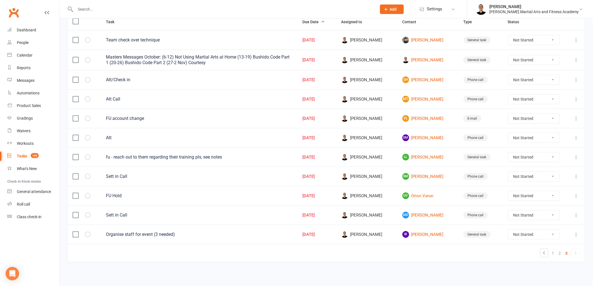
scroll to position [76, 0]
click at [27, 30] on div "Dashboard" at bounding box center [26, 30] width 19 height 4
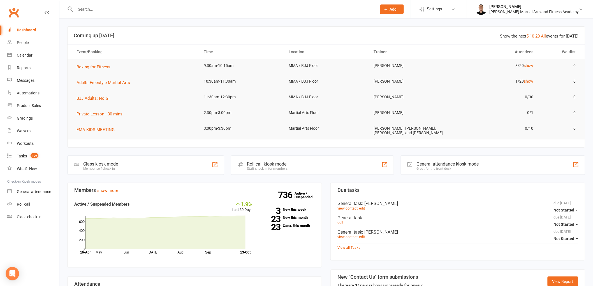
click at [115, 10] on input "text" at bounding box center [223, 9] width 299 height 8
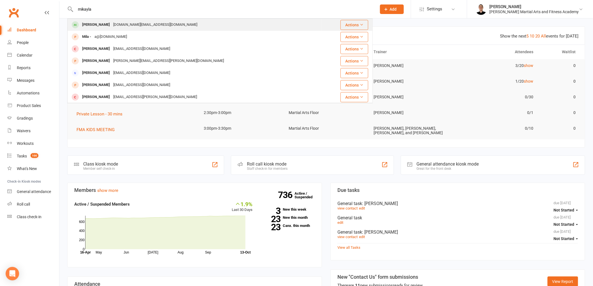
type input "mikayla"
click at [111, 24] on div "[DOMAIN_NAME][EMAIL_ADDRESS][DOMAIN_NAME]" at bounding box center [154, 25] width 87 height 8
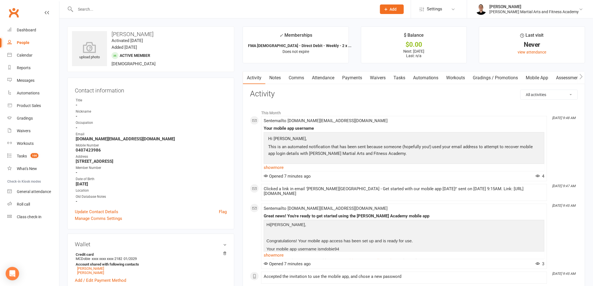
click at [454, 77] on link "Workouts" at bounding box center [455, 77] width 27 height 13
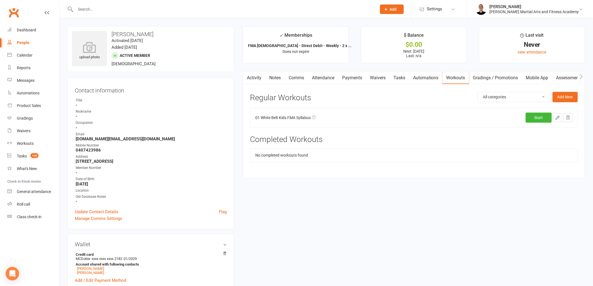
click at [539, 79] on link "Mobile App" at bounding box center [537, 77] width 30 height 13
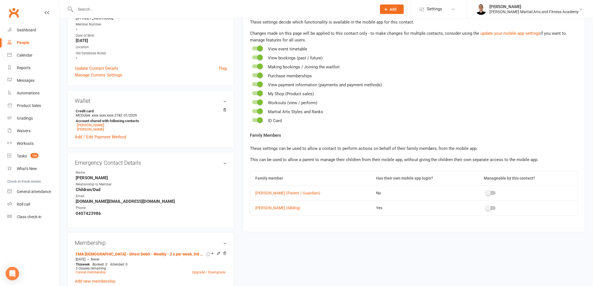
scroll to position [155, 0]
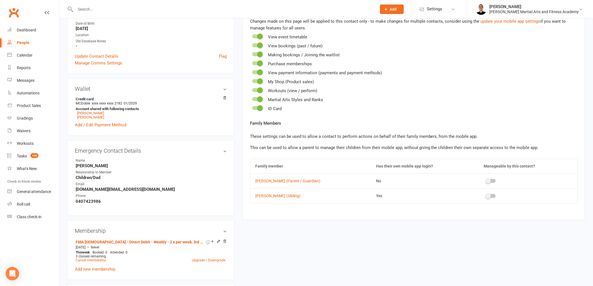
click at [485, 195] on span at bounding box center [488, 196] width 6 height 6
click at [486, 195] on input "checkbox" at bounding box center [486, 195] width 0 height 0
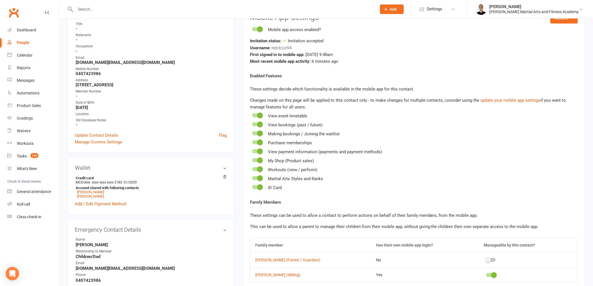
scroll to position [0, 0]
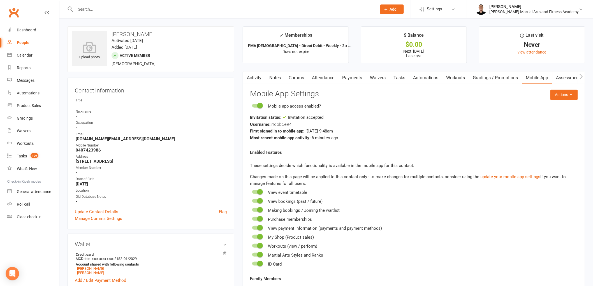
click at [253, 76] on link "Activity" at bounding box center [254, 77] width 22 height 13
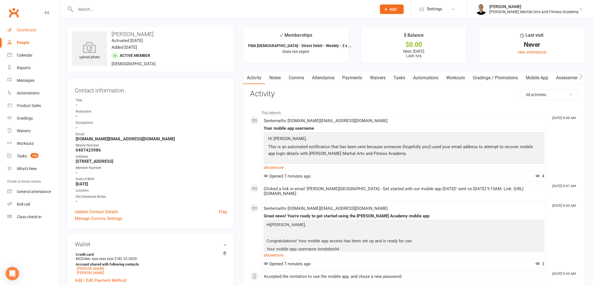
click at [30, 31] on div "Dashboard" at bounding box center [26, 30] width 19 height 4
